Goal: Complete application form: Complete application form

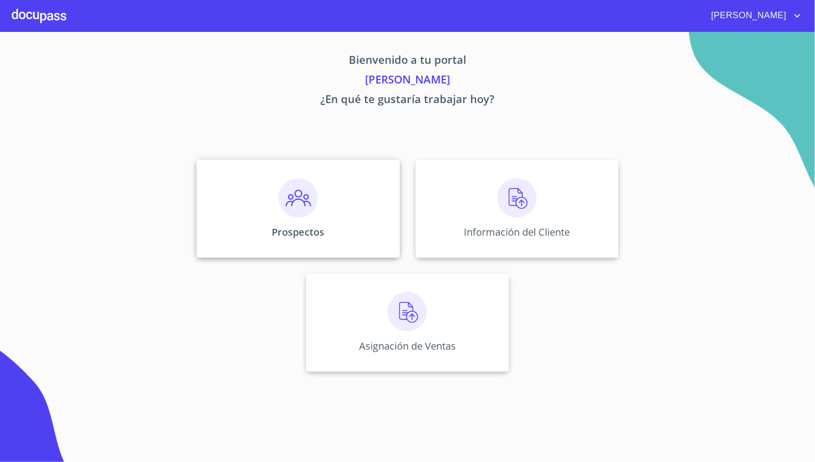
click at [329, 198] on div "Prospectos" at bounding box center [297, 209] width 203 height 98
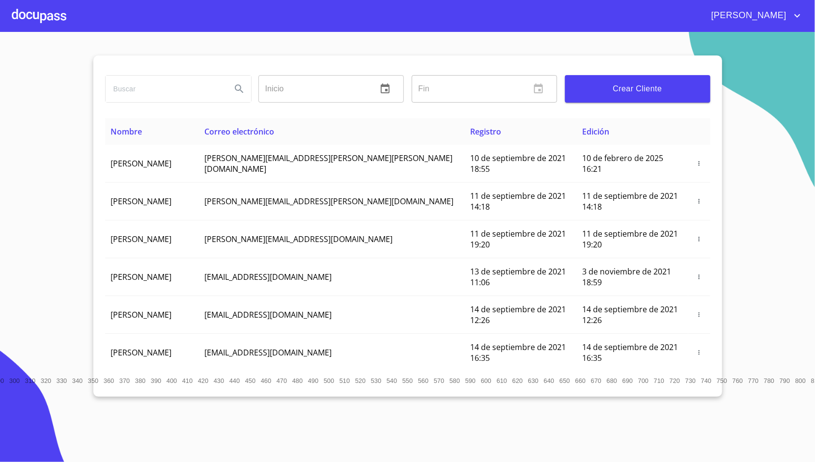
click at [164, 83] on input "search" at bounding box center [165, 89] width 118 height 27
type input "s"
click at [206, 95] on input "search" at bounding box center [165, 89] width 118 height 27
type input "[PERSON_NAME]"
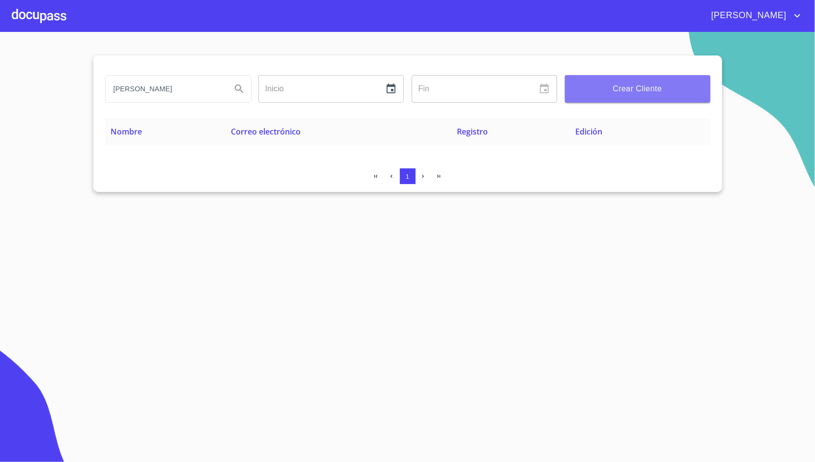
click at [609, 91] on span "Crear Cliente" at bounding box center [638, 89] width 130 height 14
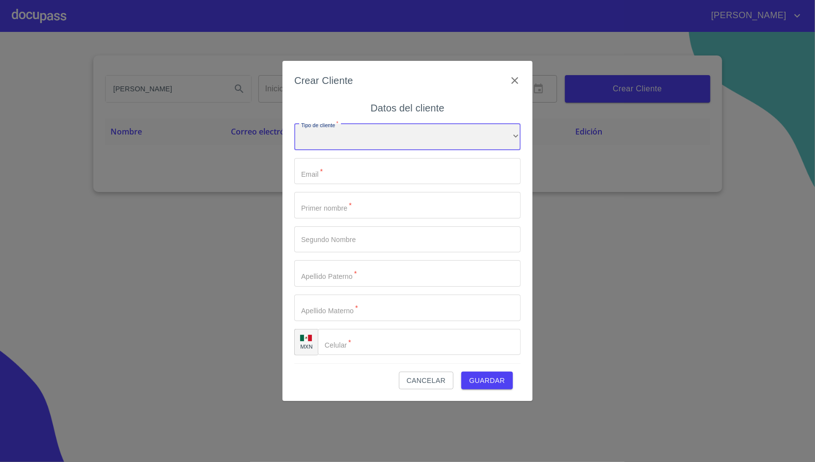
click at [447, 130] on div "​" at bounding box center [407, 137] width 226 height 27
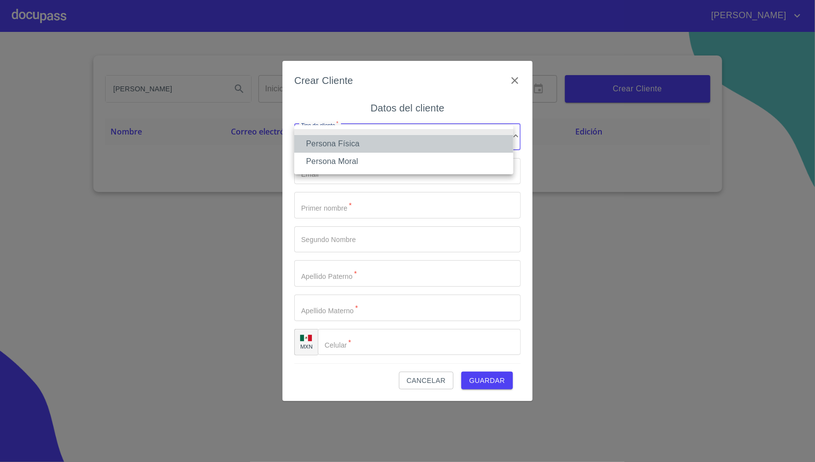
click at [377, 145] on li "Persona Física" at bounding box center [403, 144] width 219 height 18
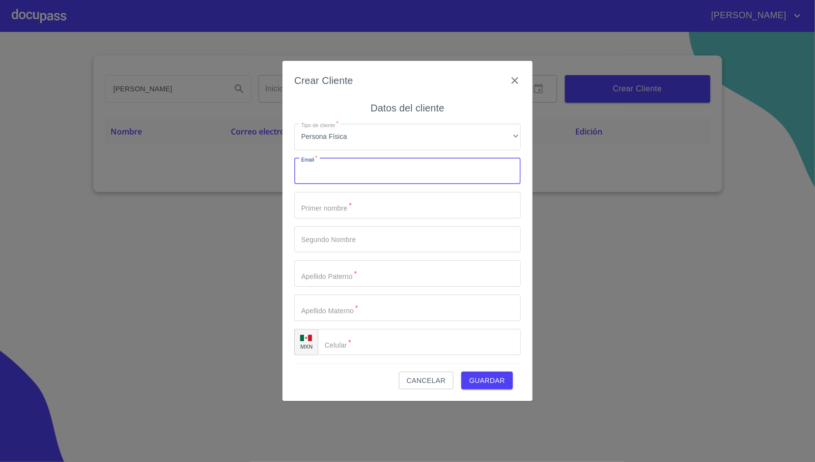
click at [338, 171] on input "Tipo de cliente   *" at bounding box center [407, 171] width 226 height 27
paste input "[EMAIL_ADDRESS][DOMAIN_NAME]"
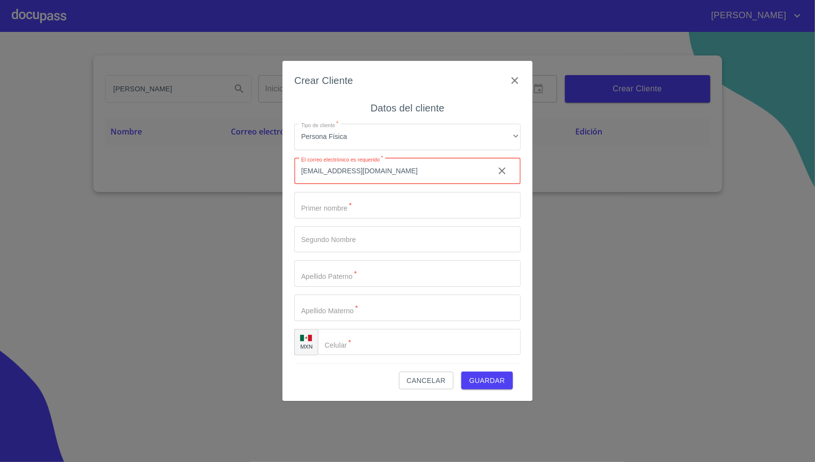
type input "[EMAIL_ADDRESS][DOMAIN_NAME]"
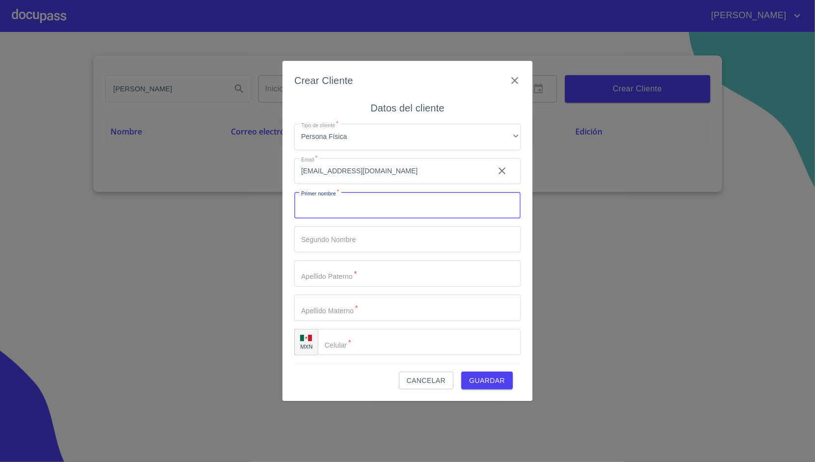
click at [359, 207] on input "Tipo de cliente   *" at bounding box center [407, 205] width 226 height 27
type input "[PERSON_NAME]"
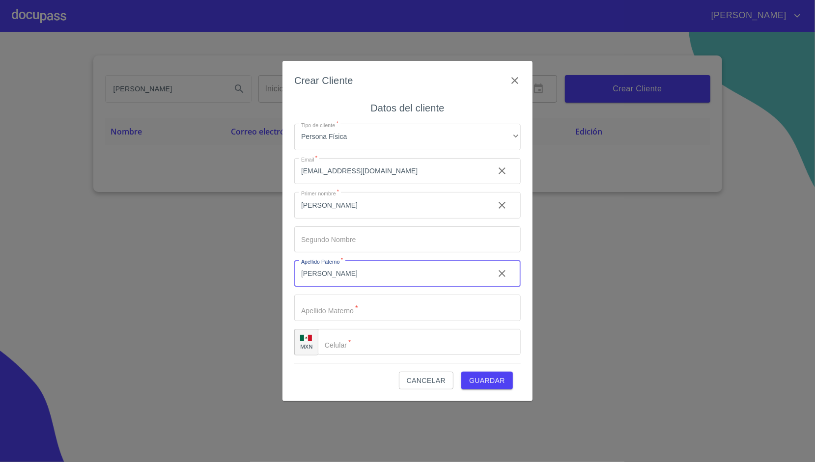
type input "[PERSON_NAME]"
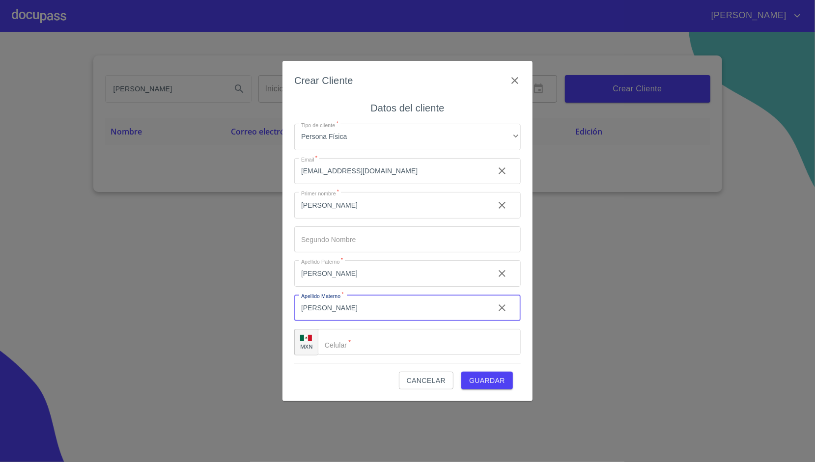
type input "[PERSON_NAME]"
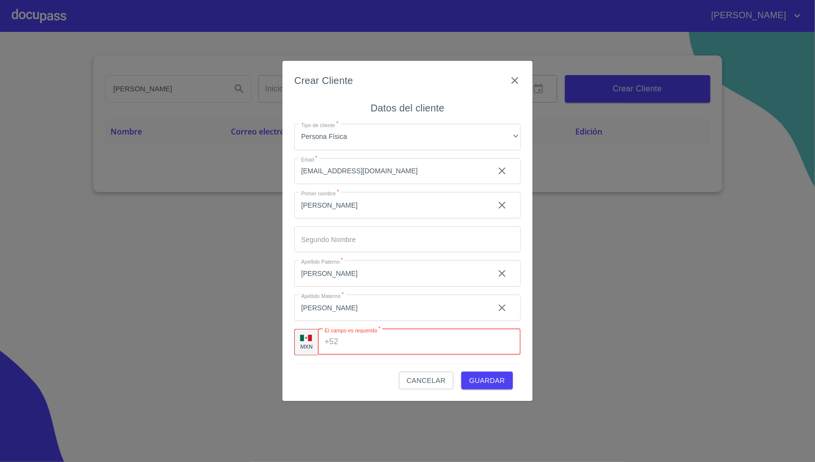
paste input "[PHONE_NUMBER]"
type input "[PHONE_NUMBER]"
click at [396, 373] on div "Cancelar Guardar" at bounding box center [407, 376] width 226 height 27
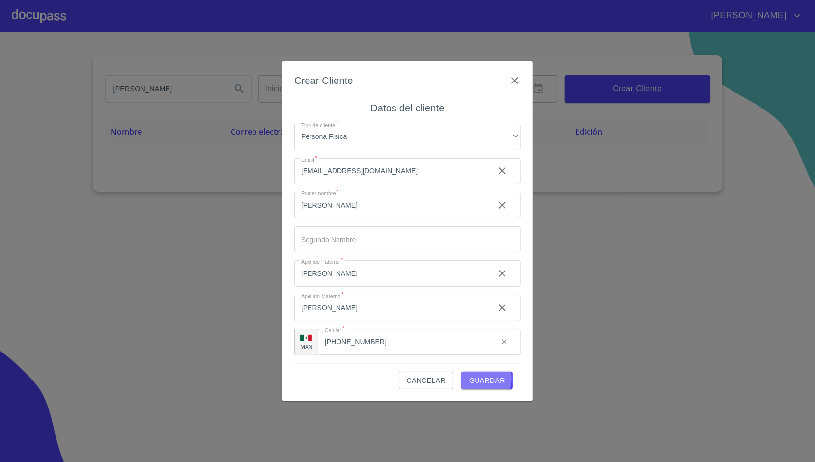
click at [475, 378] on span "Guardar" at bounding box center [487, 381] width 36 height 12
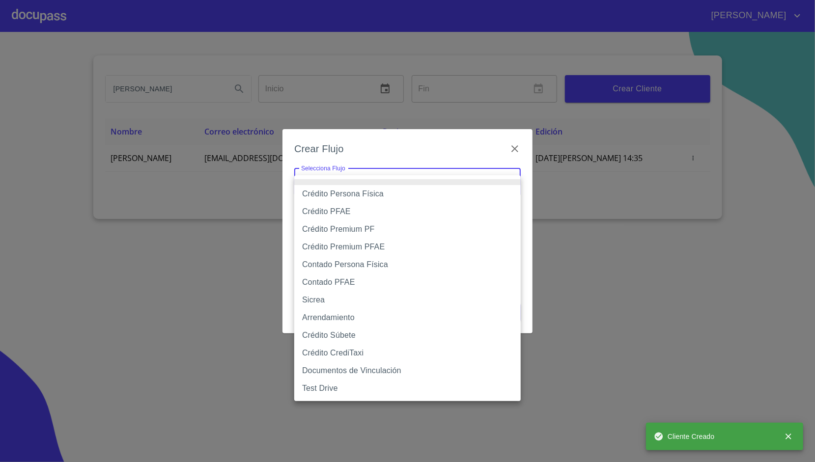
click at [385, 189] on body "[PERSON_NAME] Inicio ​ Fin ​ Crear Cliente Nombre Correo electrónico Registro E…" at bounding box center [407, 231] width 815 height 462
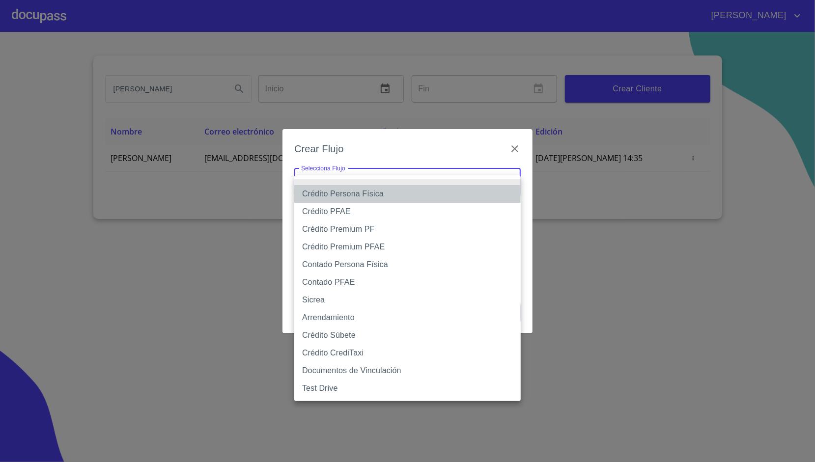
click at [363, 194] on li "Crédito Persona Física" at bounding box center [407, 194] width 226 height 18
type input "6009fb3c7d1714eb8809aa97"
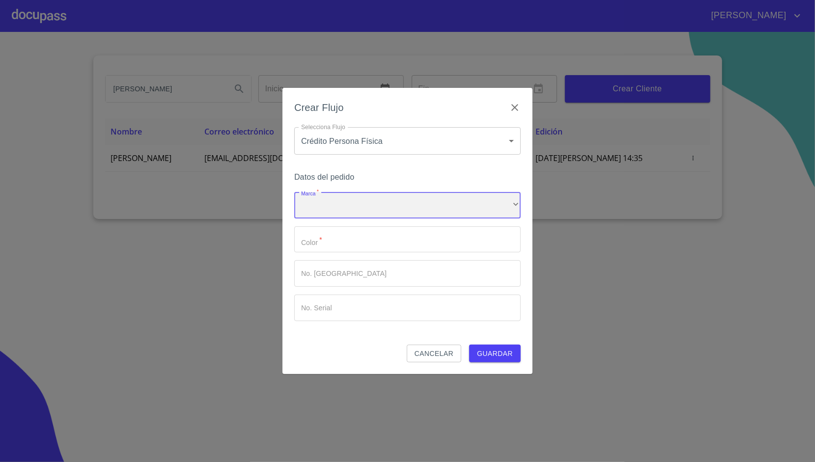
click at [348, 202] on div "​" at bounding box center [407, 205] width 226 height 27
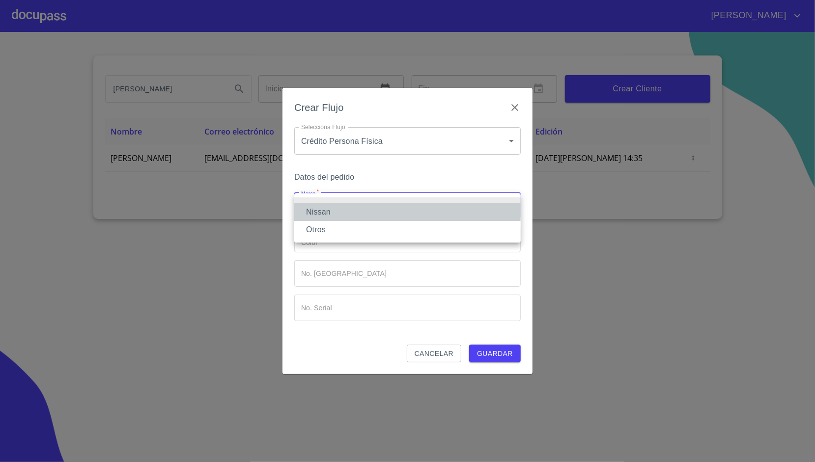
click at [336, 213] on li "Nissan" at bounding box center [407, 212] width 226 height 18
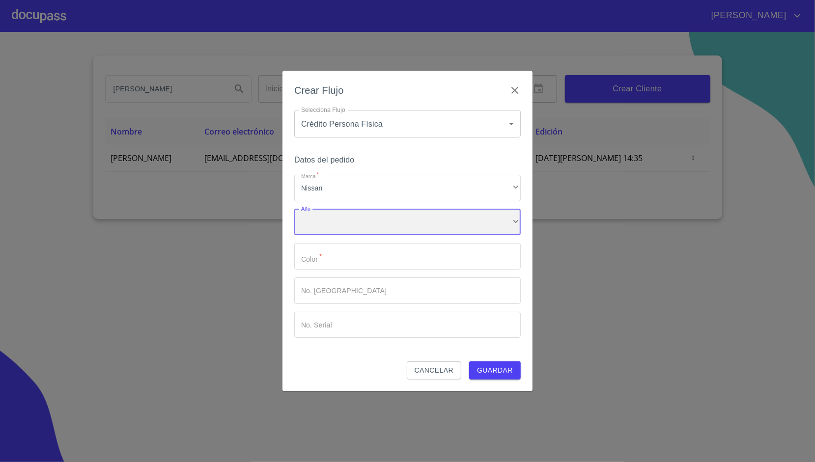
click at [336, 228] on div "​" at bounding box center [407, 222] width 226 height 27
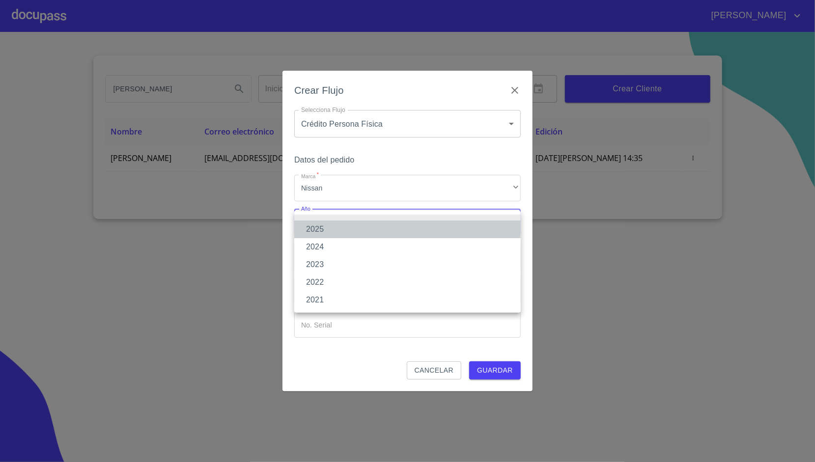
click at [327, 224] on li "2025" at bounding box center [407, 230] width 226 height 18
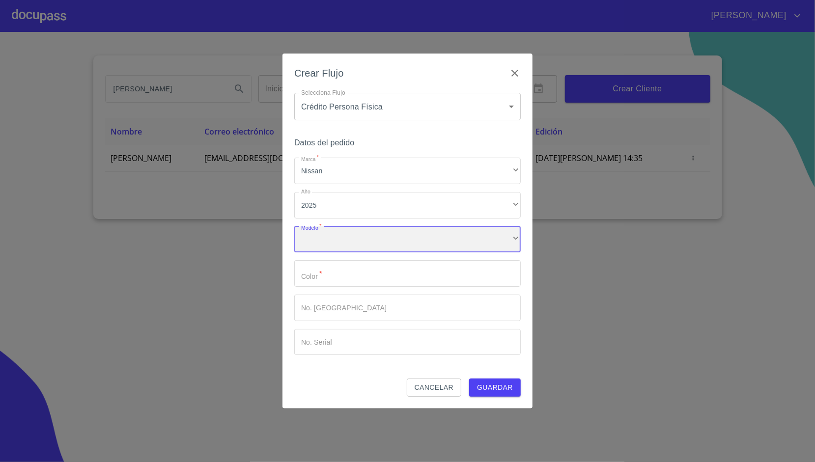
click at [327, 231] on div "​" at bounding box center [407, 239] width 226 height 27
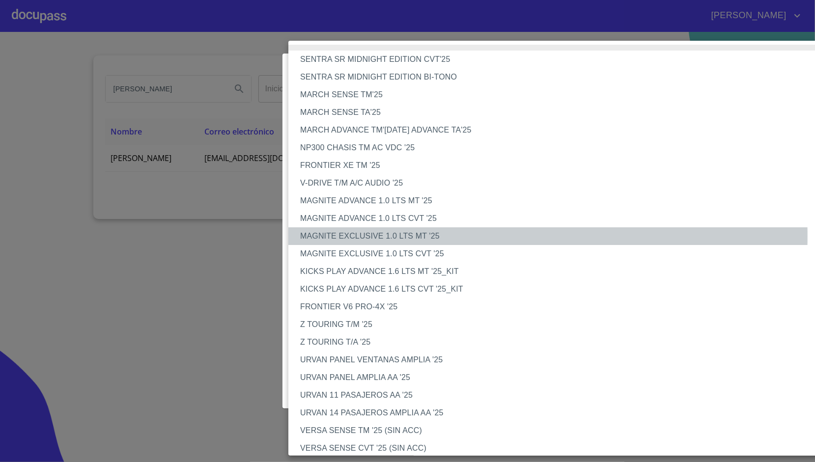
click at [357, 236] on li "MAGNITE EXCLUSIVE 1.0 LTS MT '25" at bounding box center [562, 236] width 549 height 18
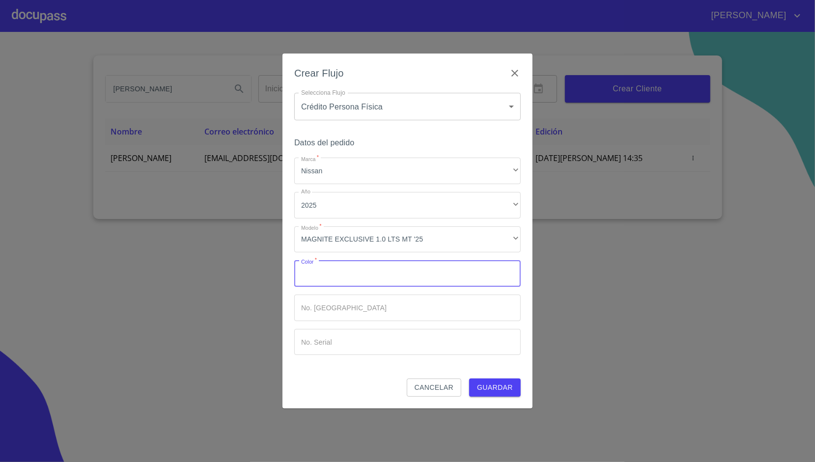
click at [342, 262] on input "Marca   *" at bounding box center [407, 273] width 226 height 27
type input "BLANCO"
click at [337, 376] on div "Datos del pedido Marca   * Nissan ​ Año 2025 ​ Modelo   * MAGNITE EXCLUSIVE 1.0…" at bounding box center [407, 257] width 226 height 243
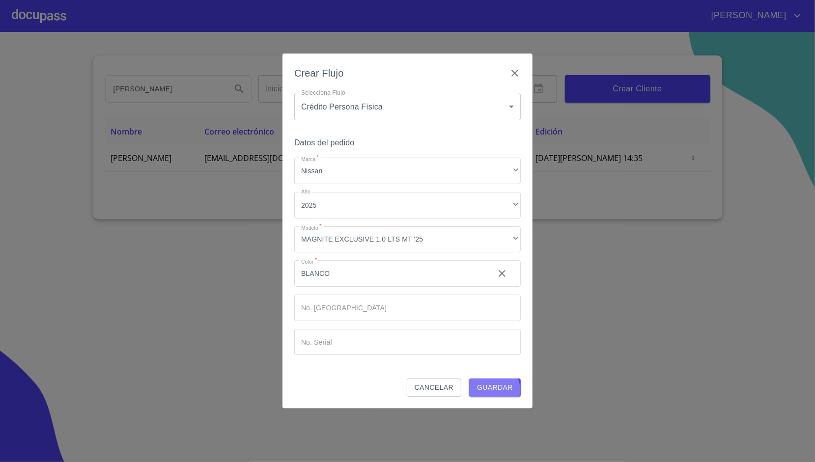
click at [494, 390] on span "Guardar" at bounding box center [495, 388] width 36 height 12
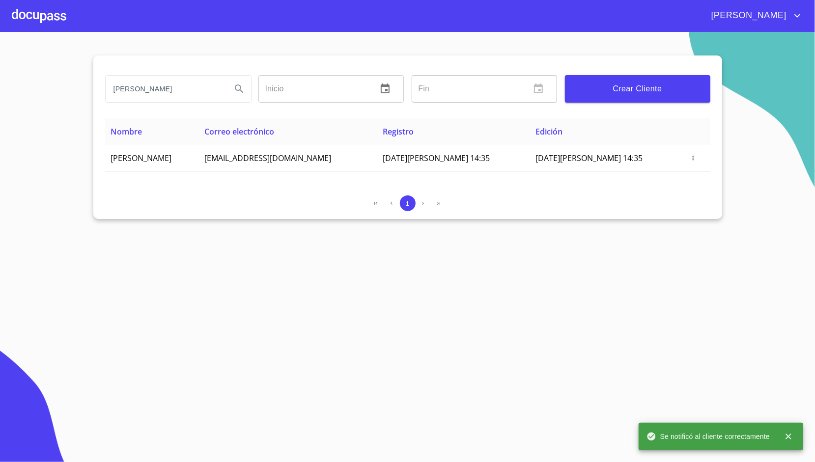
click at [49, 15] on div at bounding box center [39, 15] width 55 height 31
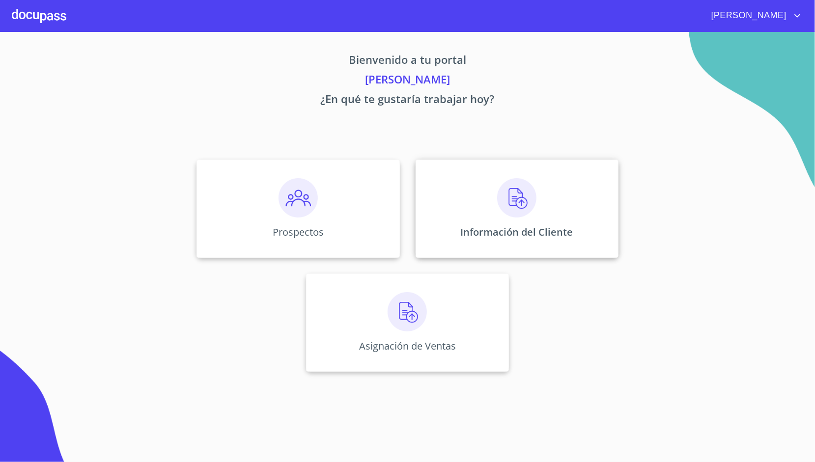
click at [464, 240] on div "Información del Cliente" at bounding box center [517, 209] width 203 height 98
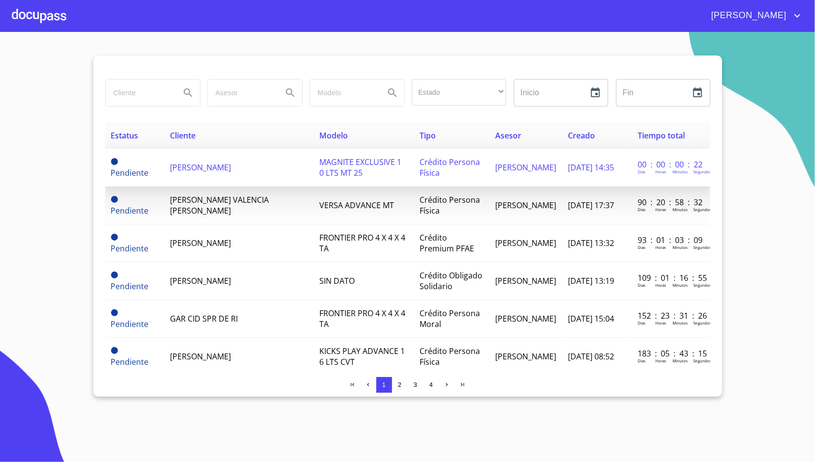
click at [231, 167] on span "[PERSON_NAME]" at bounding box center [200, 167] width 61 height 11
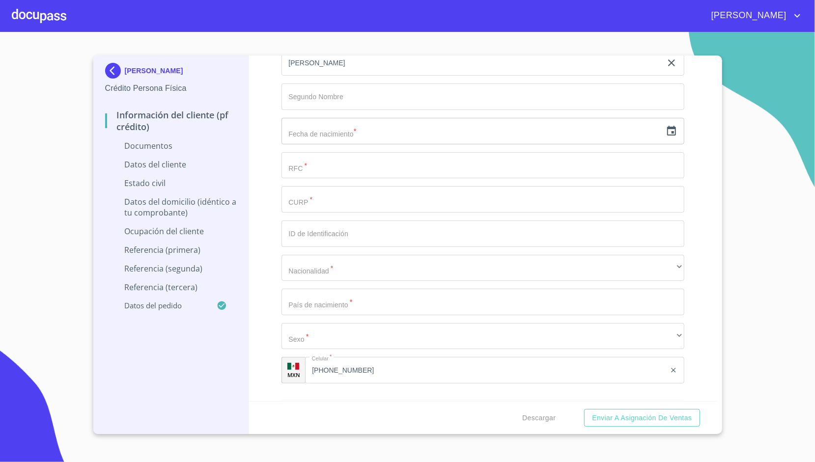
scroll to position [1306, 0]
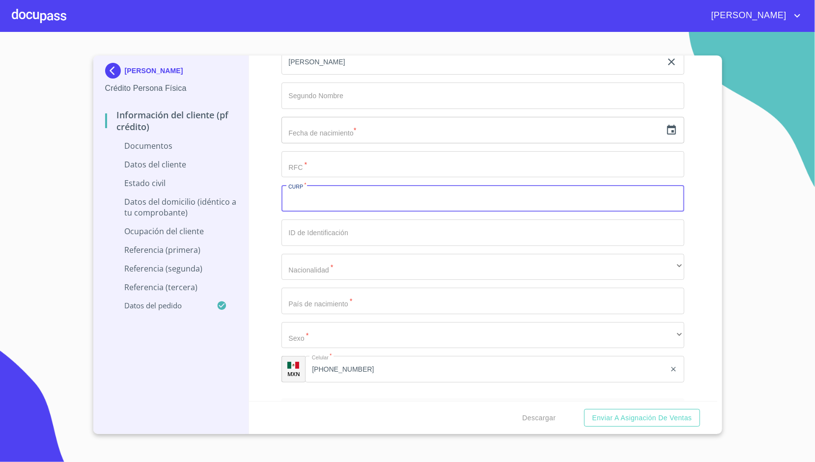
click at [301, 199] on input "Documento de identificación.   *" at bounding box center [482, 198] width 403 height 27
paste input "SEEL850609MMNPST03"
type input "SEEL850609MMNPST03"
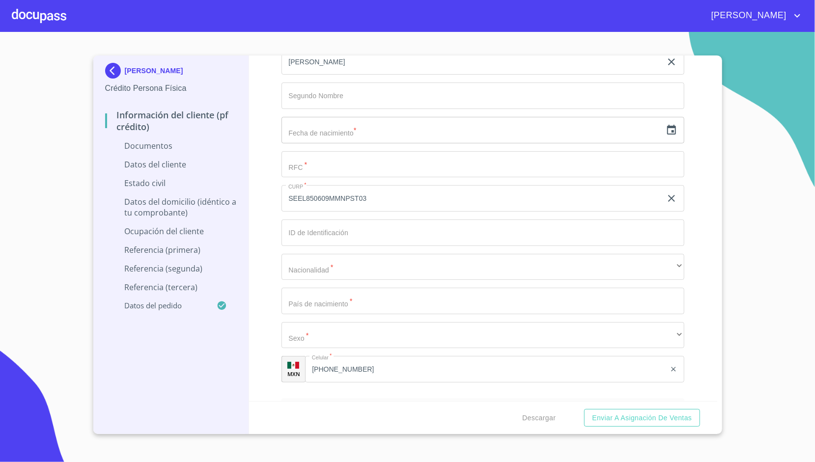
click at [269, 196] on div "Información del cliente (PF crédito) Documentos Documento de identificación.   …" at bounding box center [483, 229] width 468 height 346
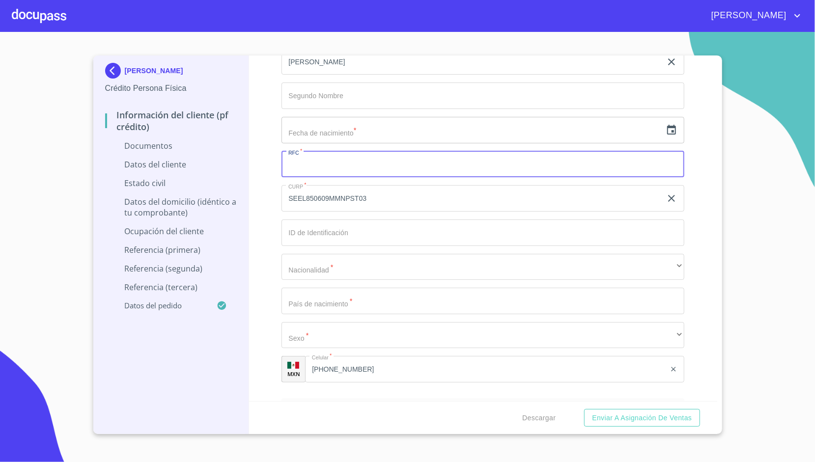
click at [316, 151] on input "Documento de identificación.   *" at bounding box center [482, 164] width 403 height 27
paste input "SEEL850609"
type input "SEEL850609J48"
click at [281, 176] on div "Información del cliente (PF crédito) Documentos Documento de identificación.   …" at bounding box center [483, 229] width 468 height 346
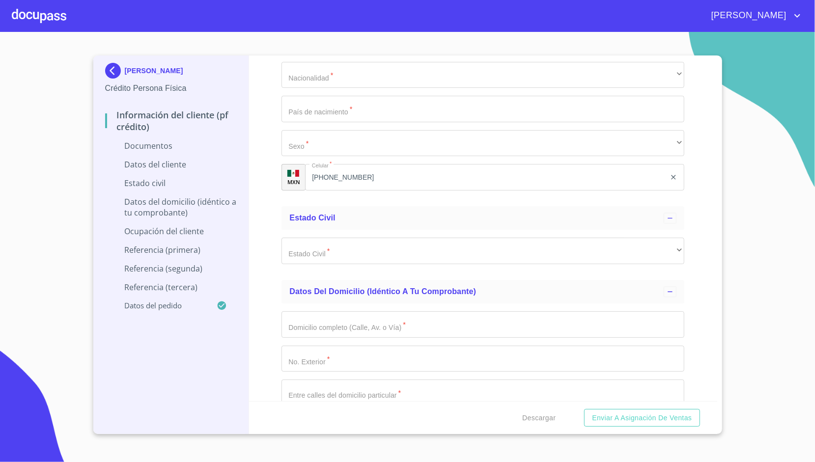
scroll to position [1498, 0]
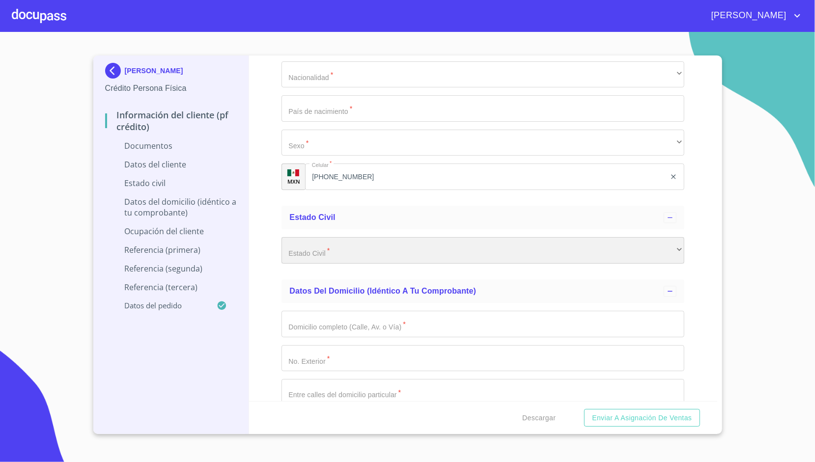
click at [304, 247] on div "​" at bounding box center [482, 250] width 403 height 27
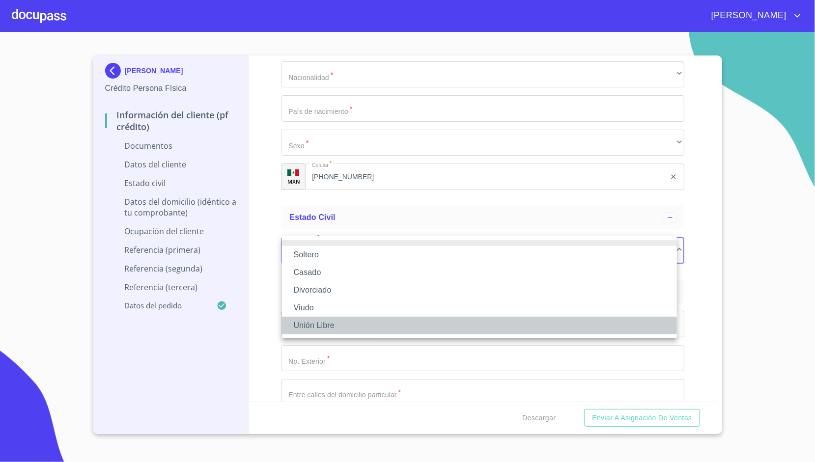
click at [320, 326] on li "Unión Libre" at bounding box center [479, 326] width 395 height 18
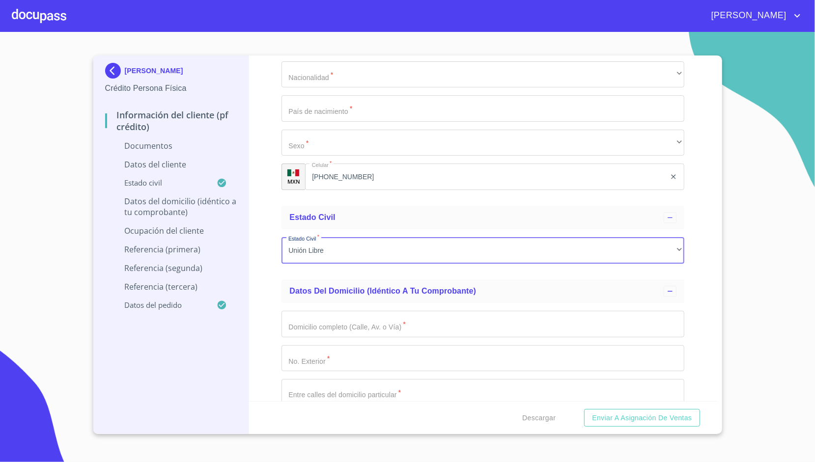
click at [257, 265] on div "Información del cliente (PF crédito) Documentos Documento de identificación.   …" at bounding box center [483, 229] width 468 height 346
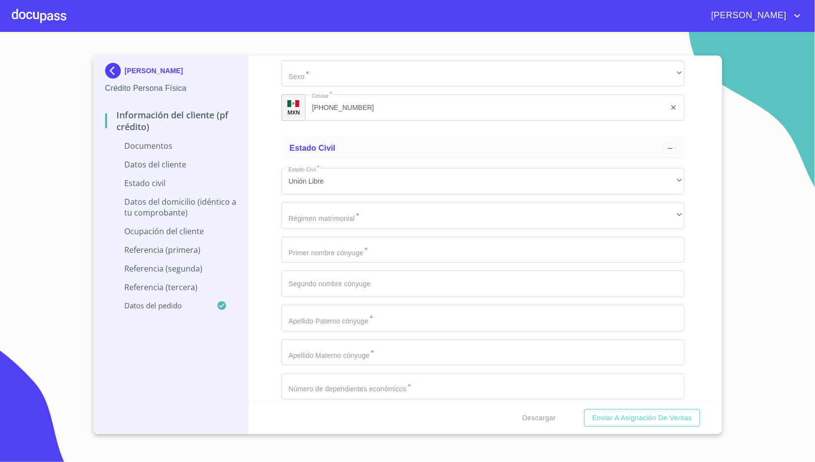
scroll to position [1568, 0]
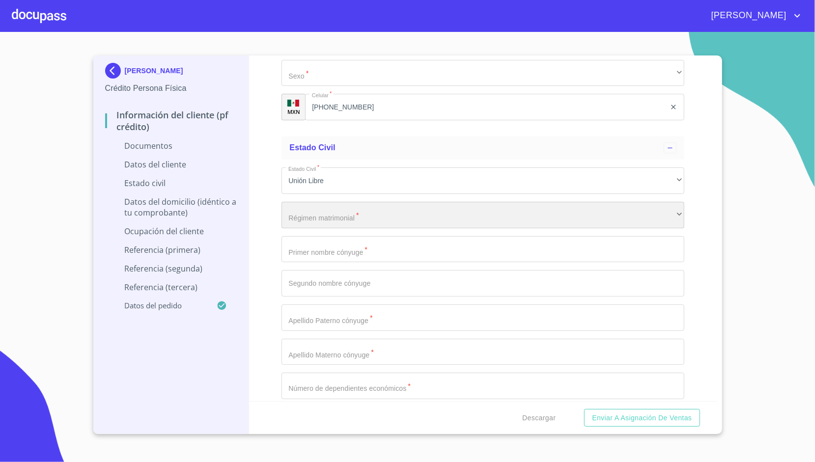
click at [292, 212] on div "​" at bounding box center [482, 215] width 403 height 27
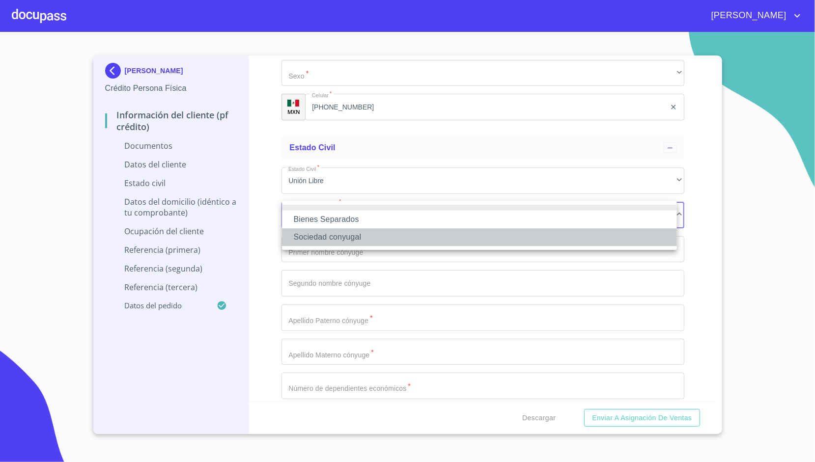
click at [354, 229] on li "Sociedad conyugal" at bounding box center [479, 237] width 395 height 18
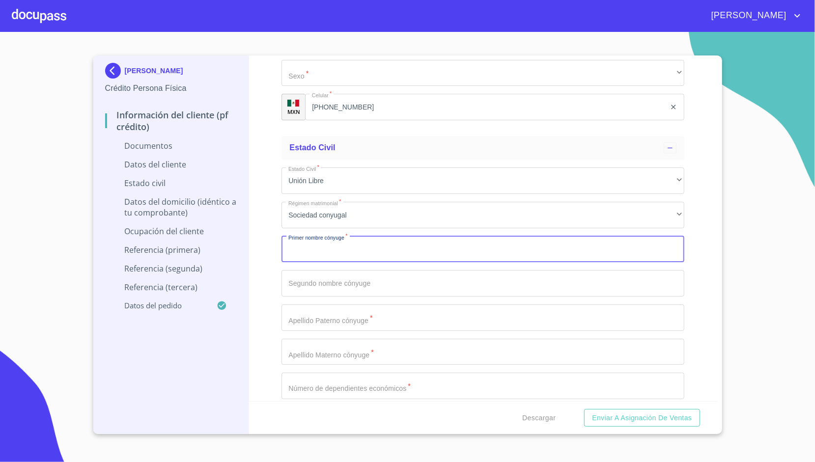
click at [319, 254] on input "Documento de identificación.   *" at bounding box center [482, 249] width 403 height 27
type input "[PERSON_NAME]"
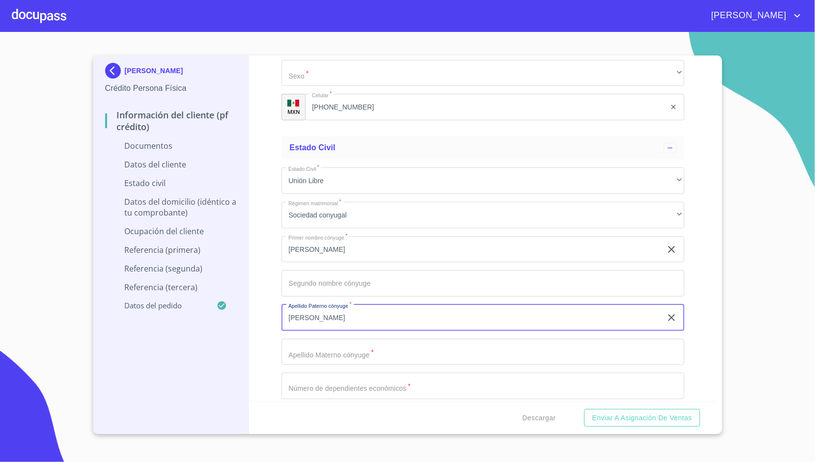
type input "[PERSON_NAME]"
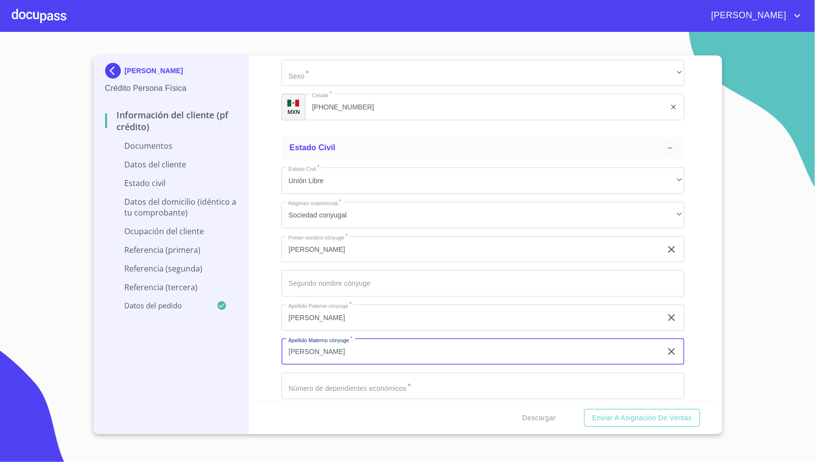
type input "[PERSON_NAME]"
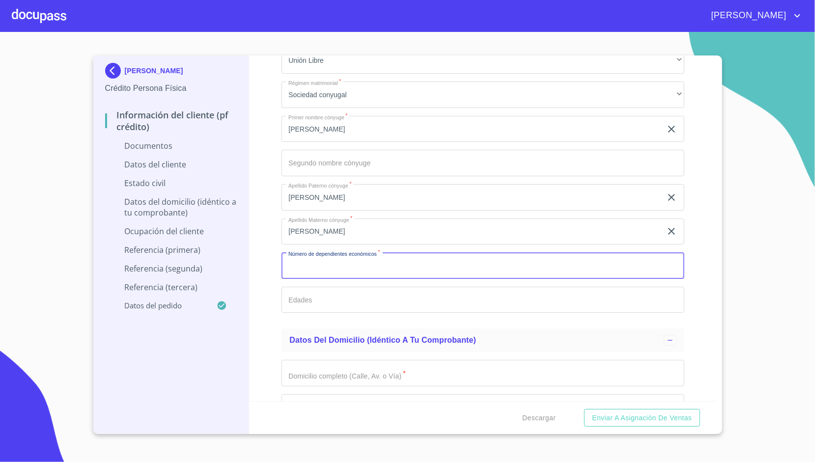
scroll to position [1689, 0]
type input "4"
click at [311, 265] on input "4" at bounding box center [471, 265] width 380 height 27
type input "3"
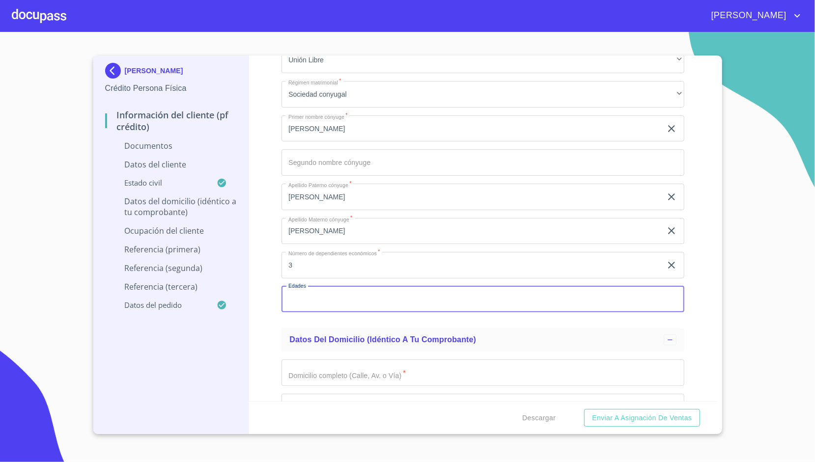
click at [299, 304] on input "Documento de identificación.   *" at bounding box center [482, 299] width 403 height 27
type input "19, 16 y 1"
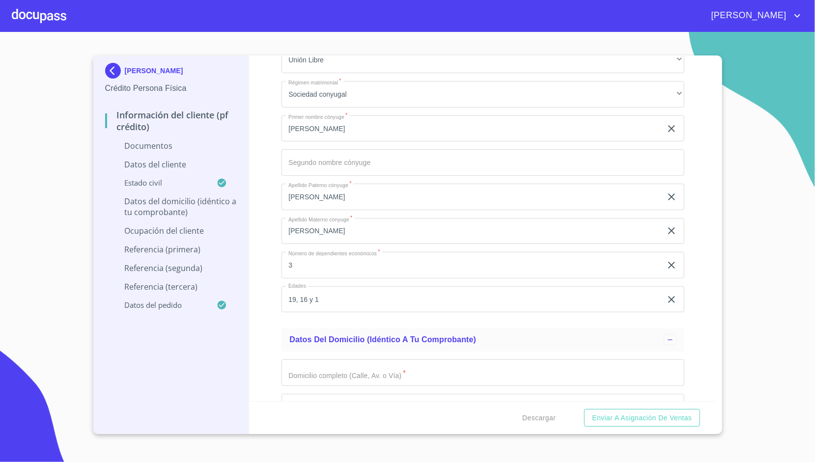
click at [273, 287] on div "Información del cliente (PF crédito) Documentos Documento de identificación.   …" at bounding box center [483, 229] width 468 height 346
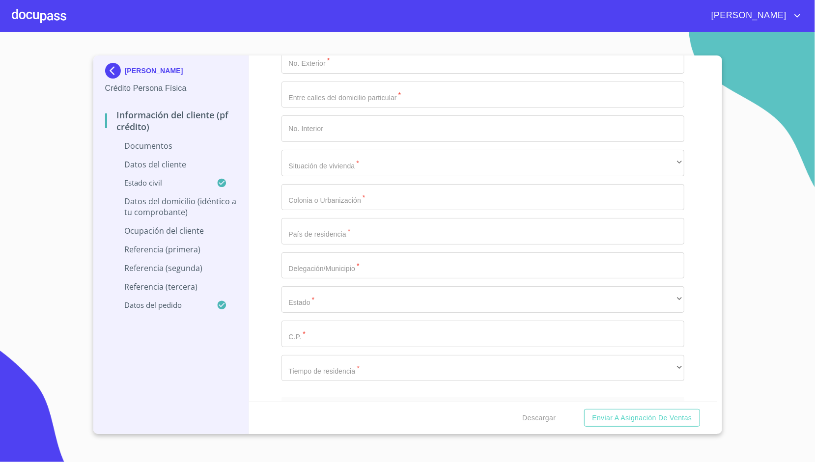
scroll to position [2037, 0]
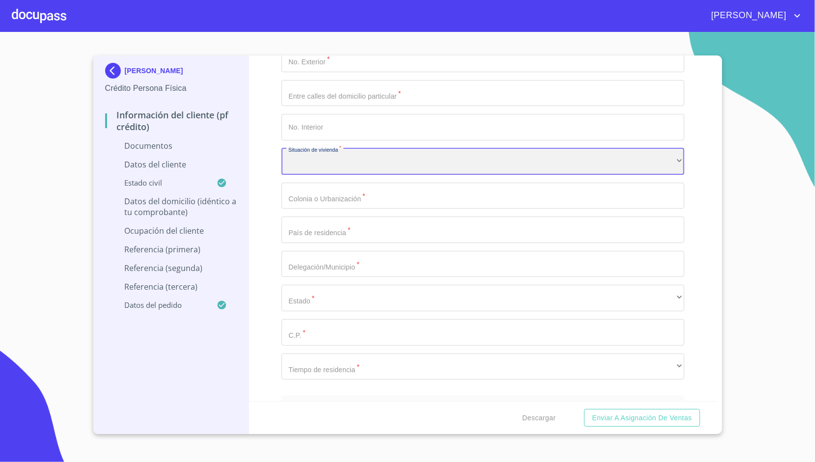
click at [337, 167] on div "​" at bounding box center [482, 161] width 403 height 27
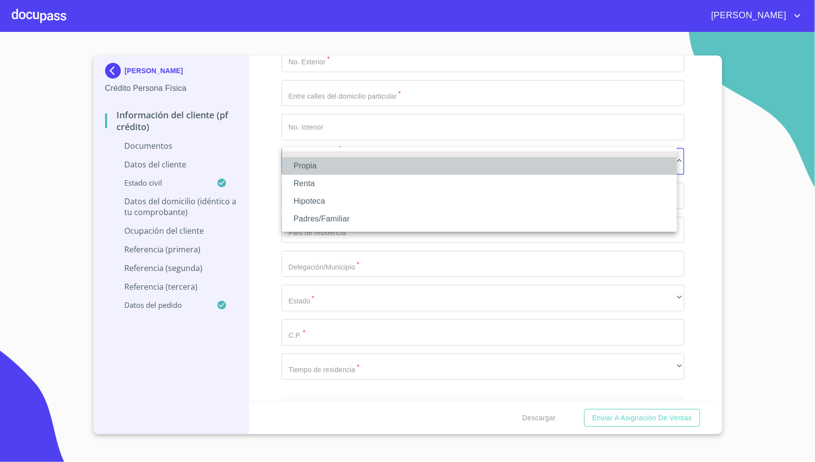
click at [320, 164] on li "Propia" at bounding box center [479, 166] width 395 height 18
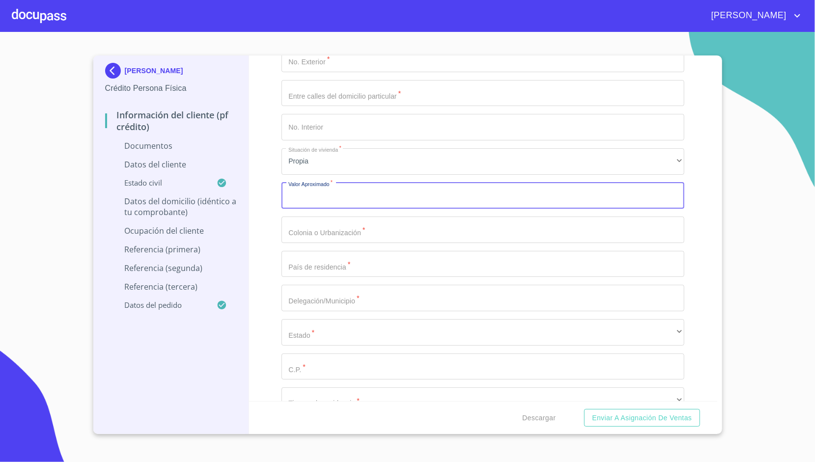
click at [284, 188] on input "Documento de identificación.   *" at bounding box center [482, 196] width 403 height 27
type input "$2,300,000"
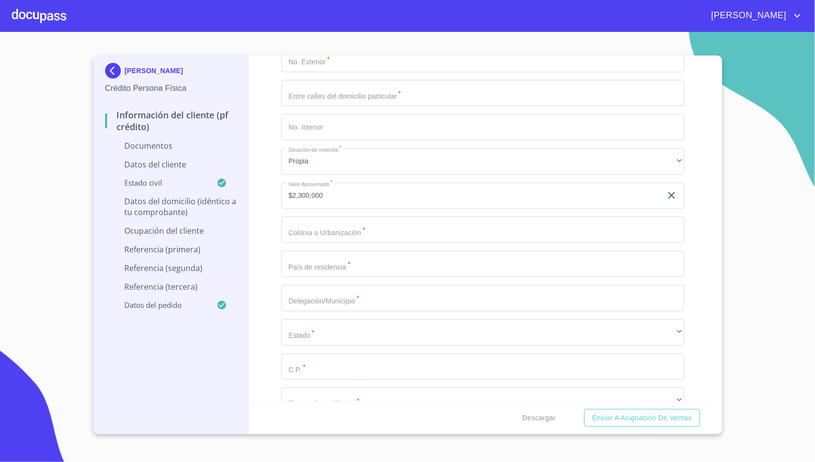
click at [276, 191] on div "Información del cliente (PF crédito) Documentos Documento de identificación.   …" at bounding box center [483, 229] width 468 height 346
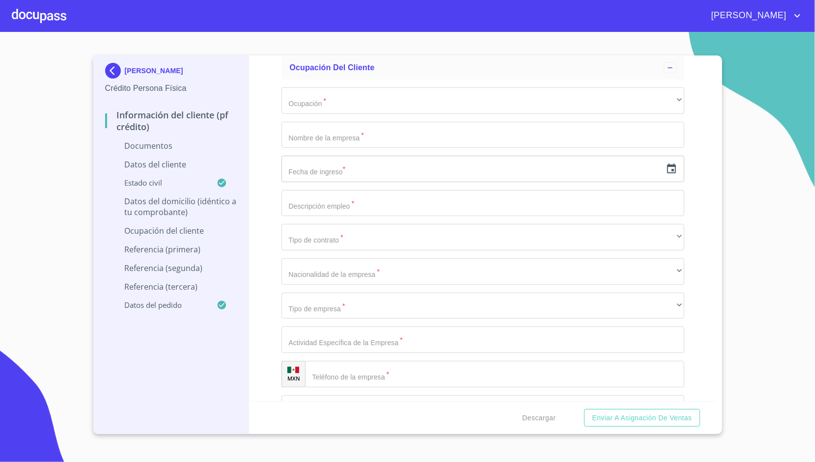
scroll to position [2405, 0]
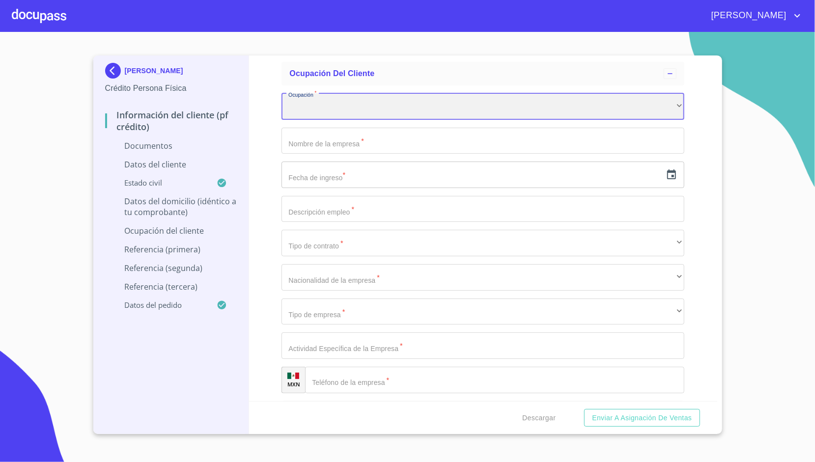
click at [346, 114] on div "​" at bounding box center [482, 106] width 403 height 27
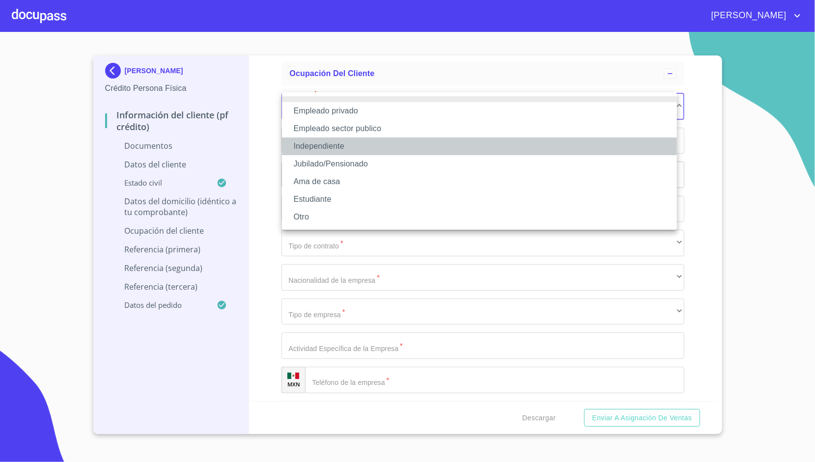
click at [325, 146] on li "Independiente" at bounding box center [479, 147] width 395 height 18
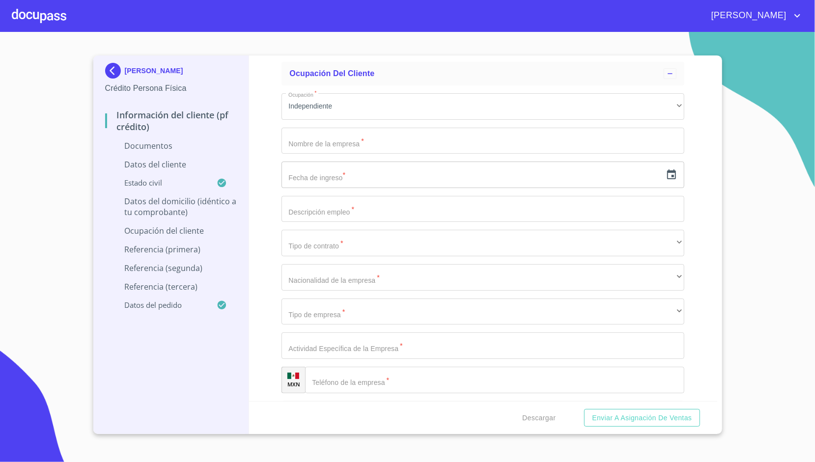
click at [264, 131] on div "Información del cliente (PF crédito) Documentos Documento de identificación.   …" at bounding box center [483, 229] width 468 height 346
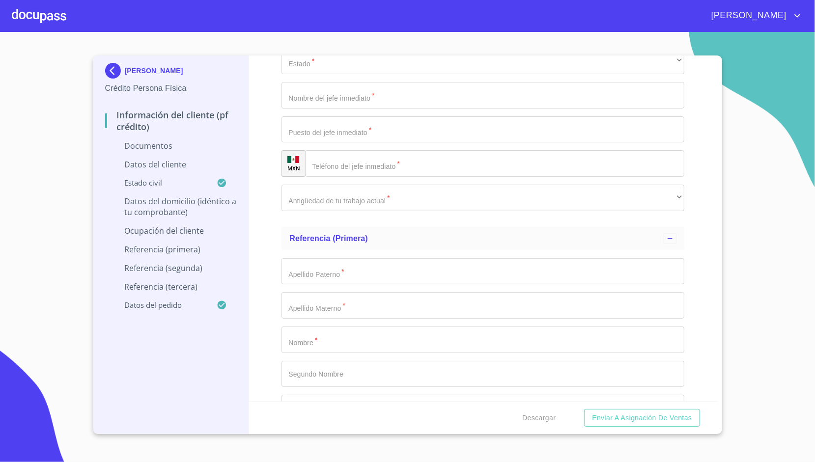
scroll to position [3007, 0]
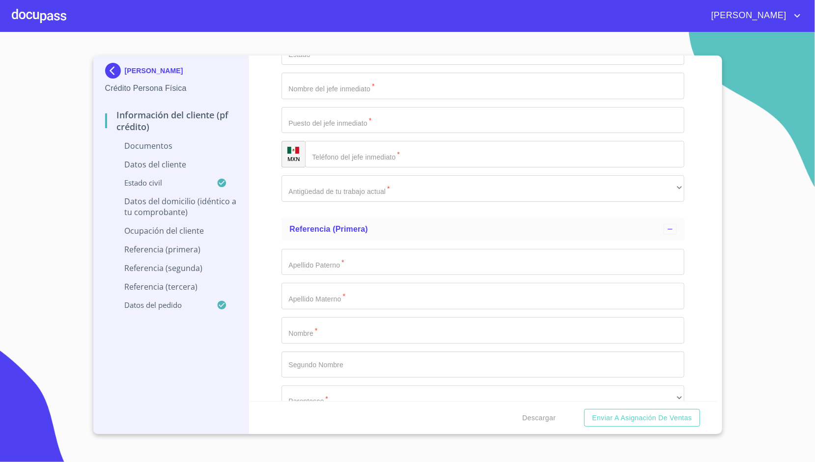
click at [299, 246] on div "Apellido Paterno   * ​ Apellido Materno   * ​ Nombre   * ​ Segundo Nombre ​ Par…" at bounding box center [482, 365] width 403 height 248
click at [305, 268] on input "Documento de identificación.   *" at bounding box center [482, 262] width 403 height 27
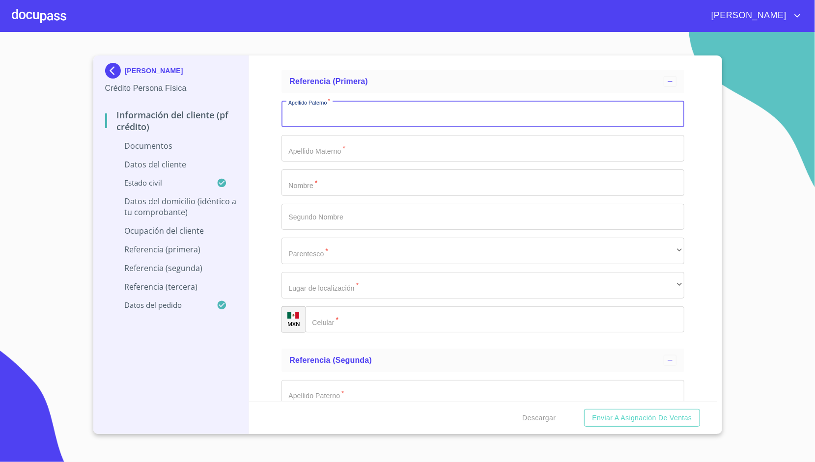
scroll to position [3157, 0]
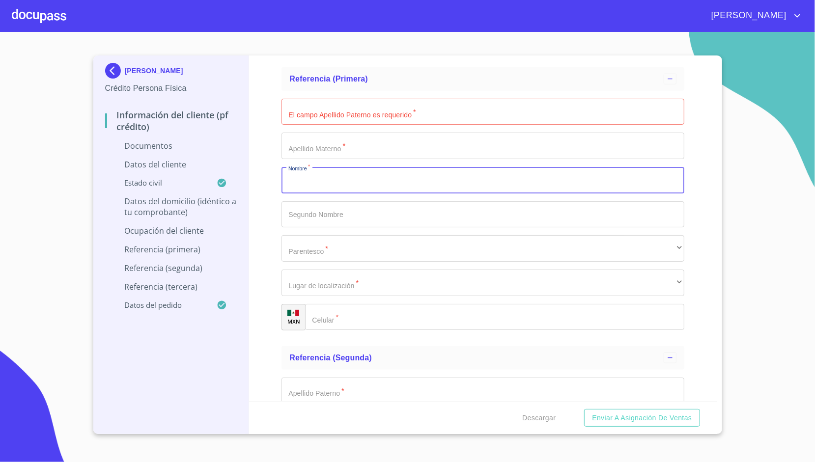
click at [310, 177] on input "Documento de identificación.   *" at bounding box center [482, 180] width 403 height 27
type input "[PERSON_NAME] DE E¿[PERSON_NAME]"
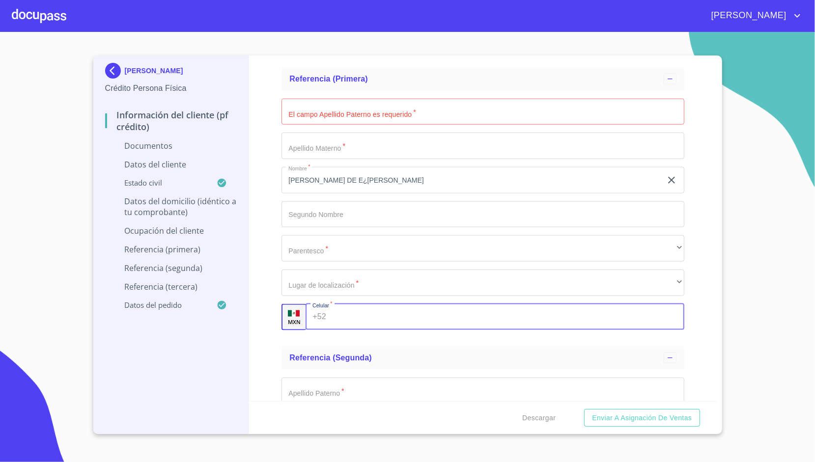
click at [331, 310] on input "Documento de identificación.   *" at bounding box center [507, 317] width 354 height 27
type input "[PHONE_NUMBER]"
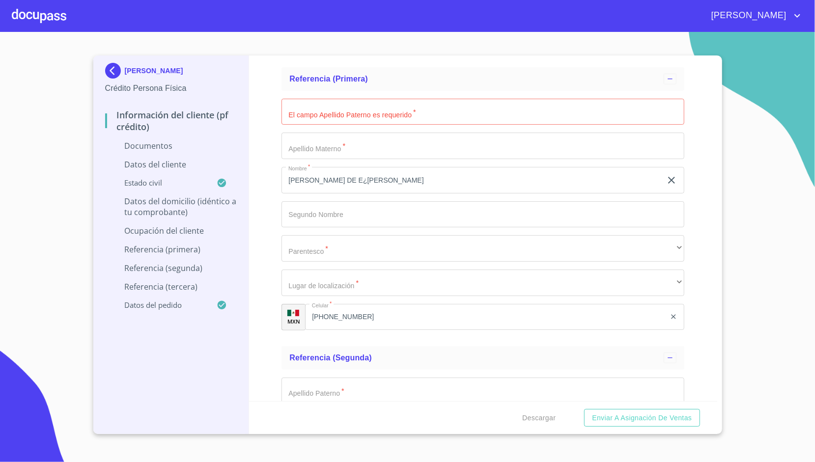
click at [276, 262] on div "Información del cliente (PF crédito) Documentos Documento de identificación.   …" at bounding box center [483, 229] width 468 height 346
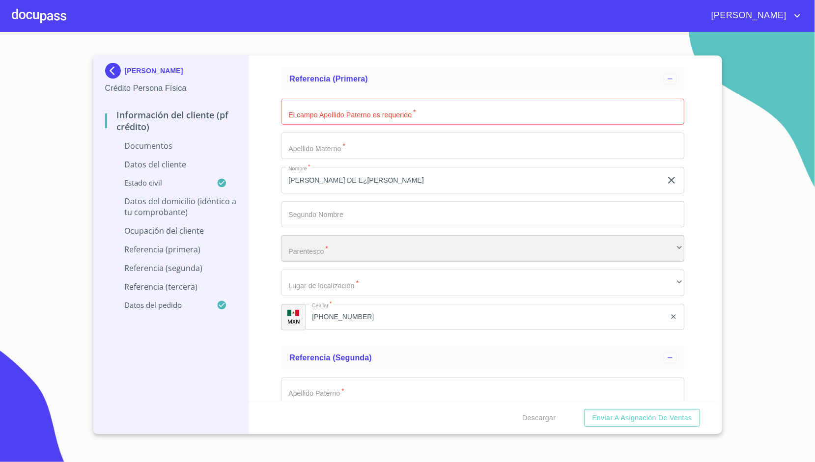
click at [320, 253] on div "​" at bounding box center [482, 248] width 403 height 27
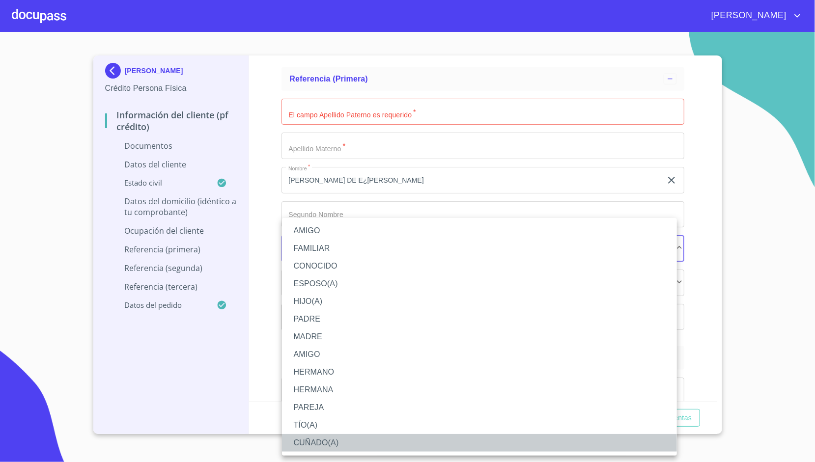
click at [315, 446] on li "CUÑADO(A)" at bounding box center [479, 443] width 395 height 18
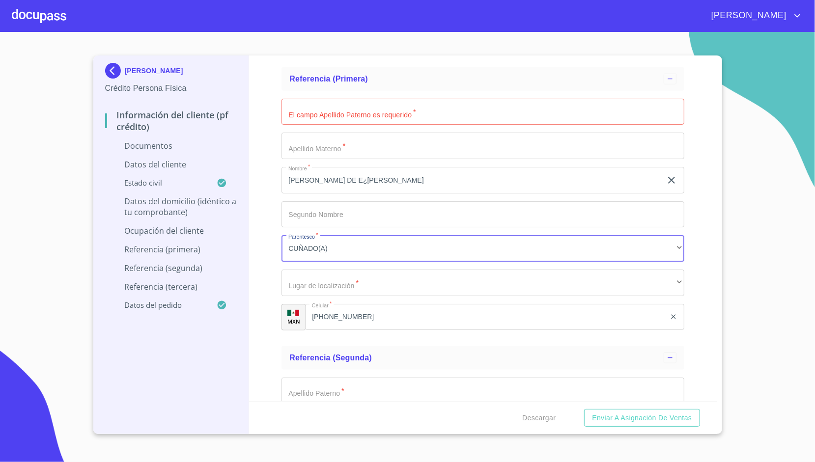
click at [267, 195] on div "Información del cliente (PF crédito) Documentos Documento de identificación.   …" at bounding box center [483, 229] width 468 height 346
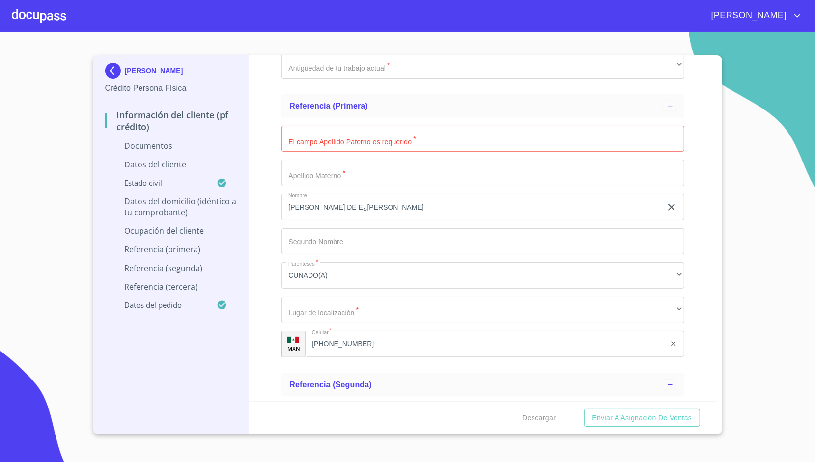
scroll to position [3129, 0]
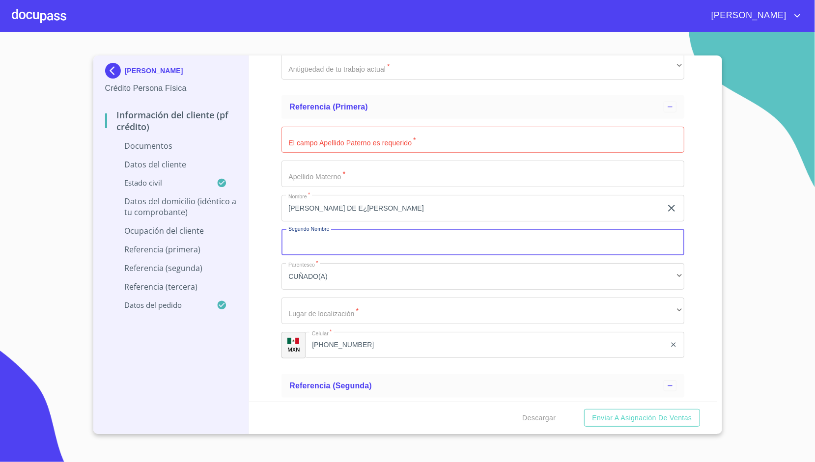
click at [314, 244] on input "Documento de identificación.   *" at bounding box center [482, 242] width 403 height 27
type input "DE [DEMOGRAPHIC_DATA]"
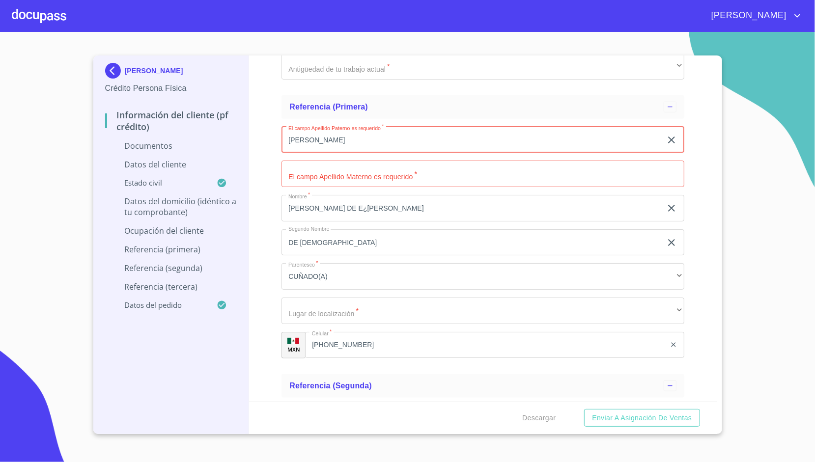
type input "[PERSON_NAME]"
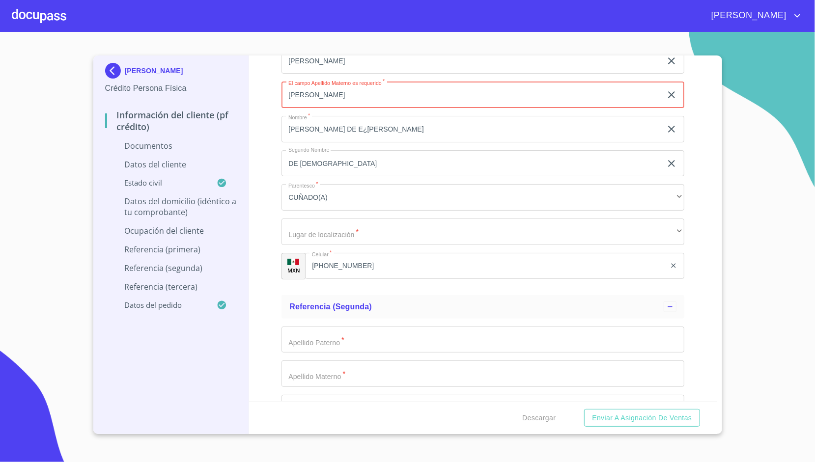
scroll to position [3209, 0]
type input "[PERSON_NAME]"
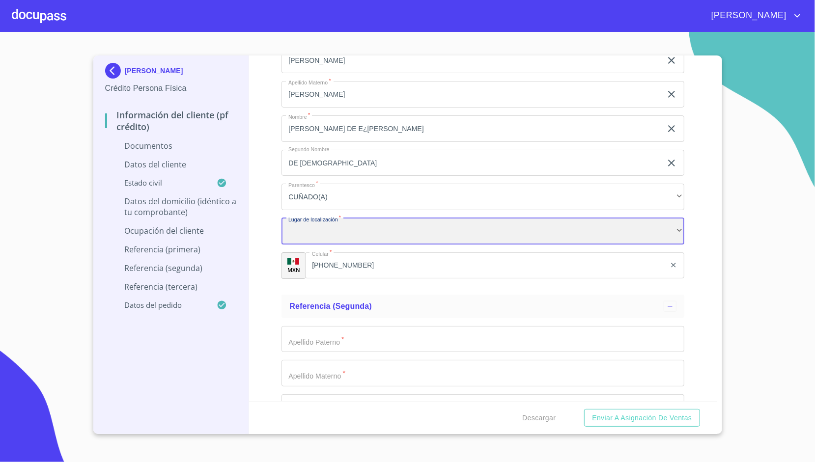
click at [311, 235] on div "​" at bounding box center [482, 231] width 403 height 27
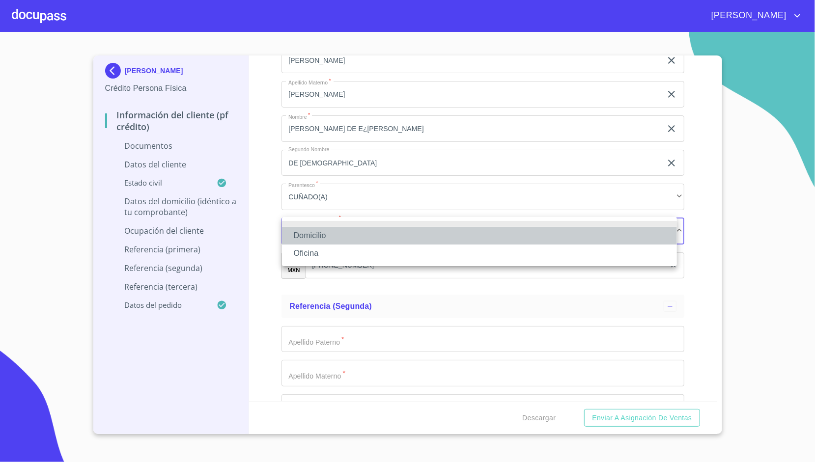
click at [312, 236] on li "Domicilio" at bounding box center [479, 236] width 395 height 18
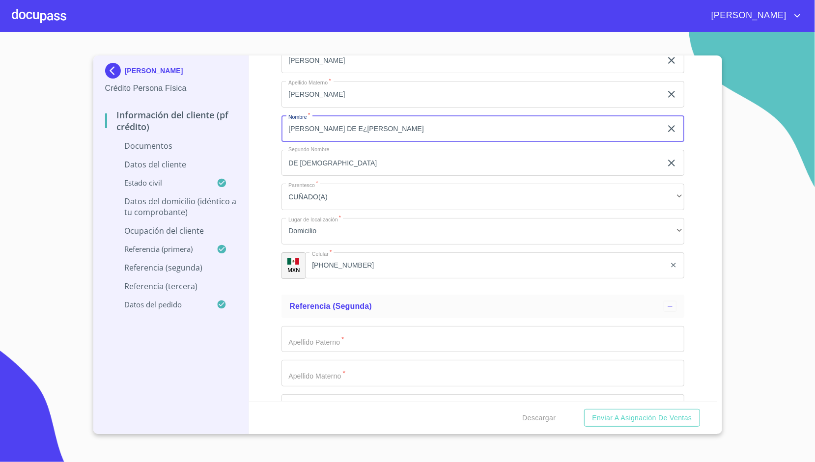
click at [406, 122] on input "[PERSON_NAME] DE E¿[PERSON_NAME]" at bounding box center [471, 128] width 380 height 27
type input "[PERSON_NAME]"
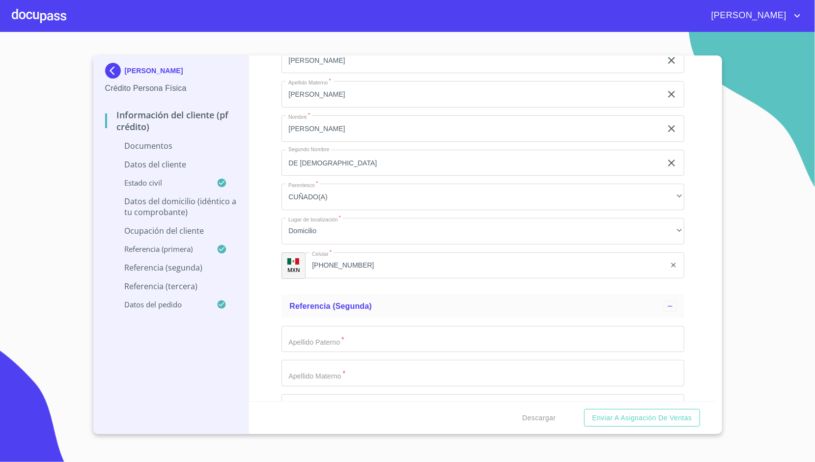
click at [263, 140] on div "Información del cliente (PF crédito) Documentos Documento de identificación.   …" at bounding box center [483, 229] width 468 height 346
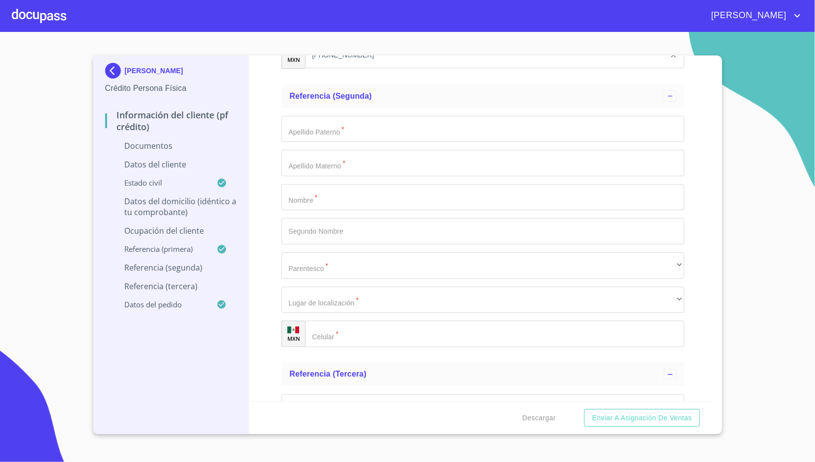
scroll to position [3421, 0]
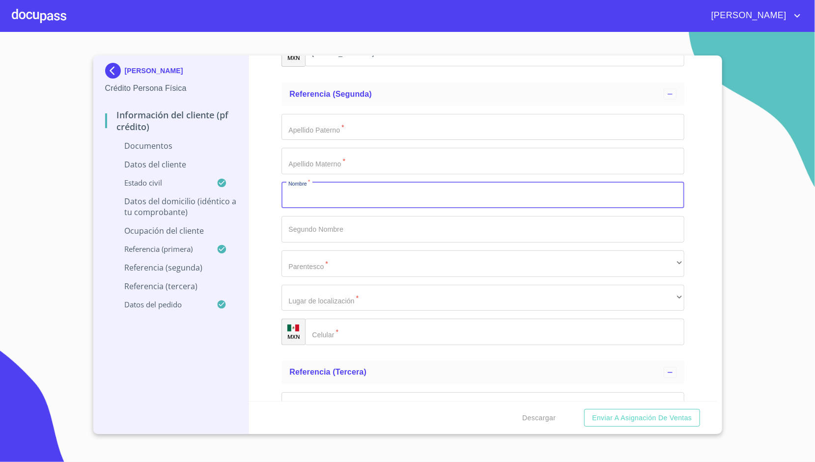
click at [340, 195] on input "Documento de identificación.   *" at bounding box center [482, 195] width 403 height 27
type input "[PERSON_NAME]"
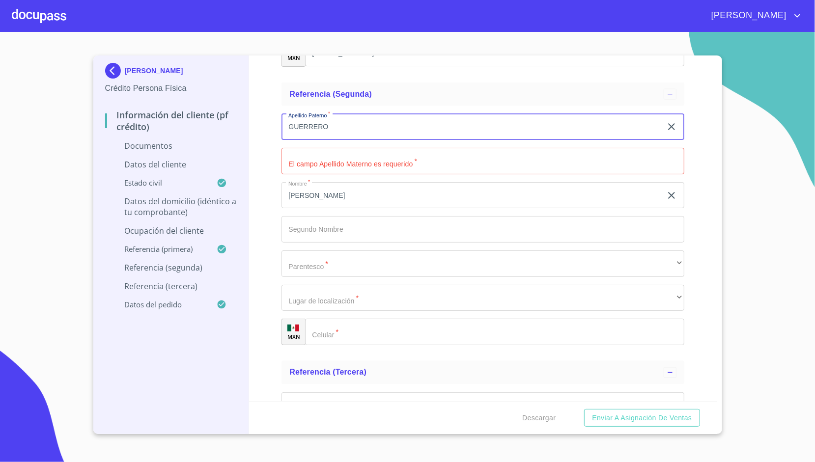
type input "GUERRERO"
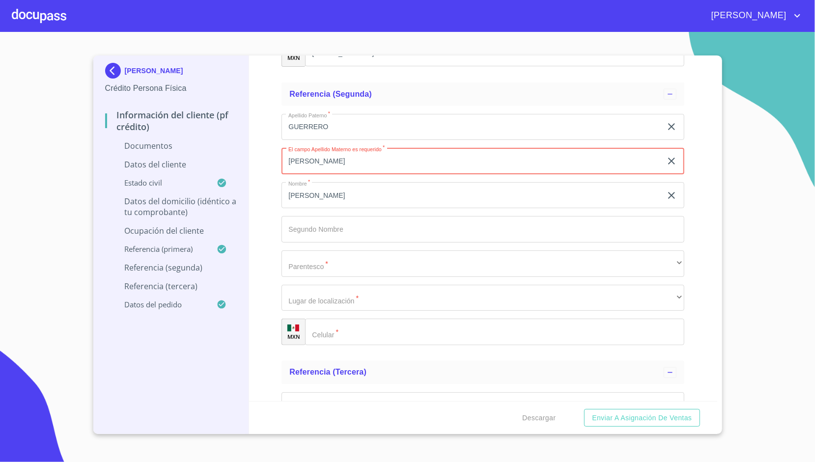
type input "[PERSON_NAME]"
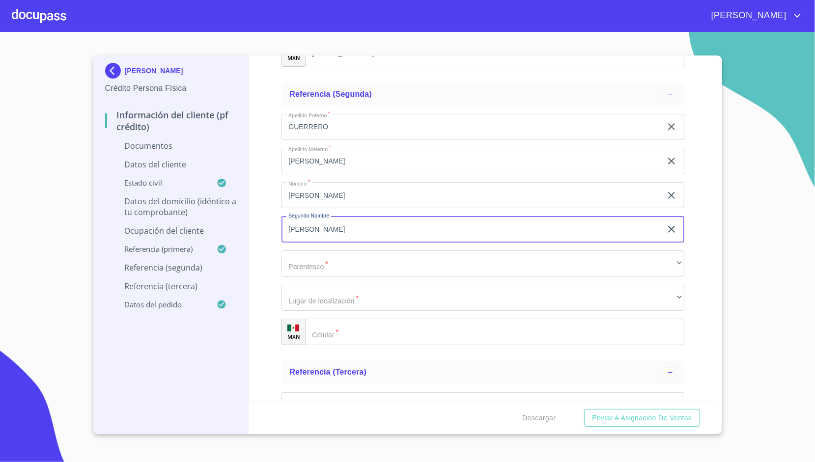
type input "[PERSON_NAME]"
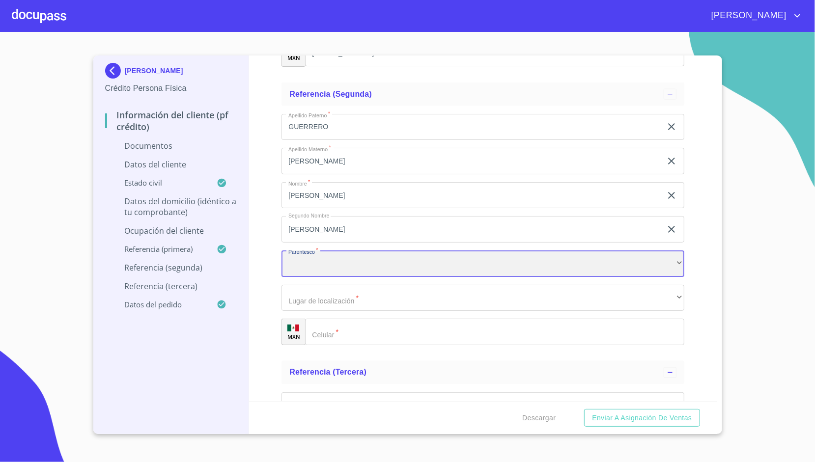
click at [323, 257] on div "​" at bounding box center [482, 264] width 403 height 27
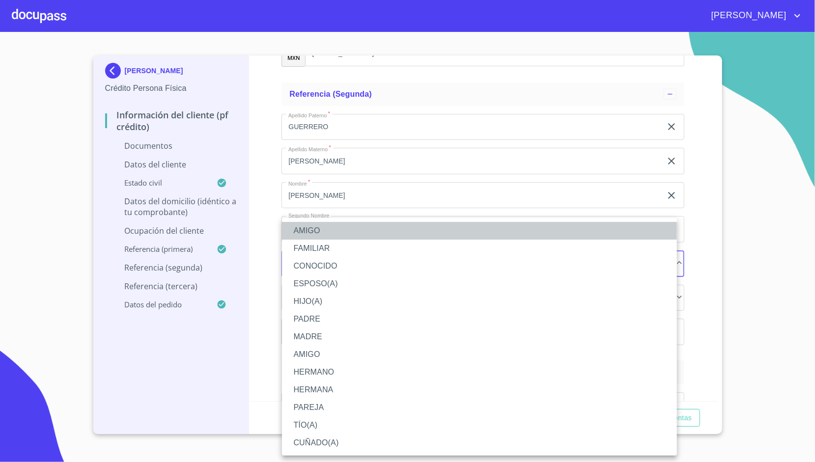
click at [336, 237] on li "AMIGO" at bounding box center [479, 231] width 395 height 18
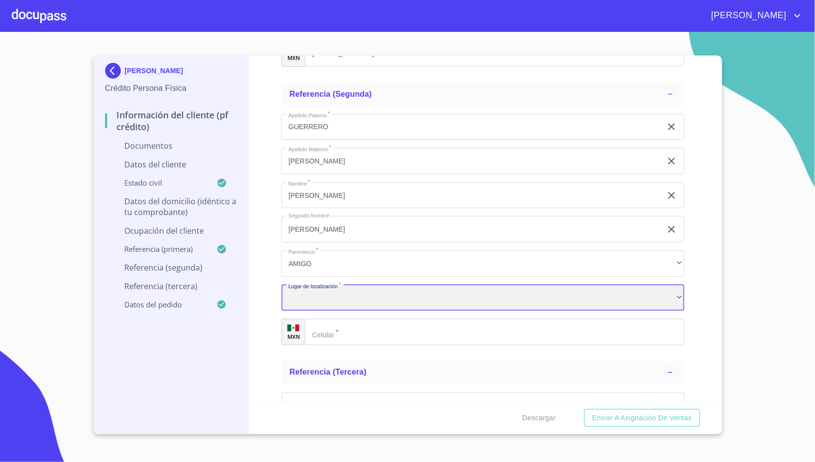
click at [308, 295] on div "​" at bounding box center [482, 298] width 403 height 27
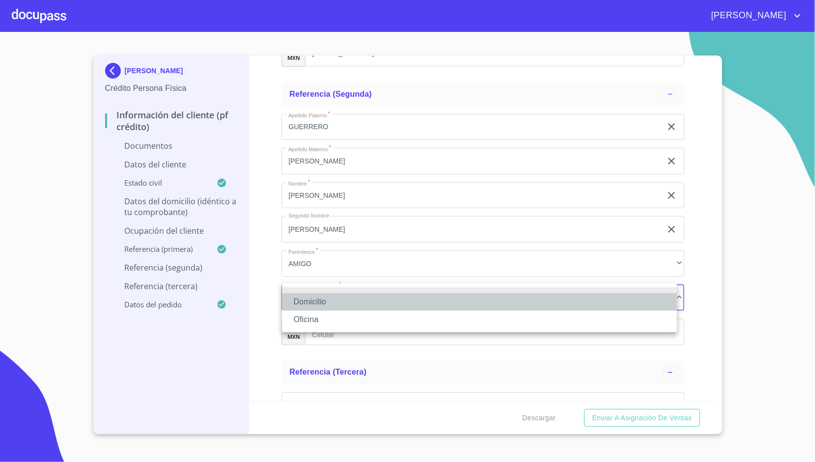
click at [319, 301] on li "Domicilio" at bounding box center [479, 302] width 395 height 18
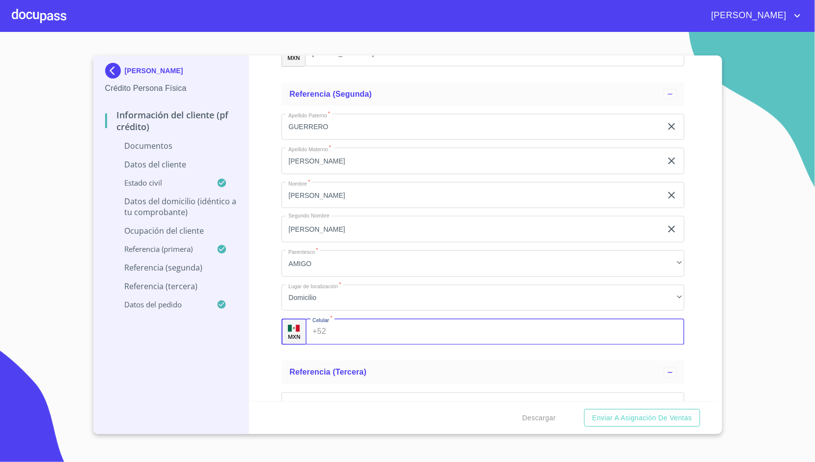
click at [321, 327] on div "+52 ​" at bounding box center [495, 332] width 379 height 27
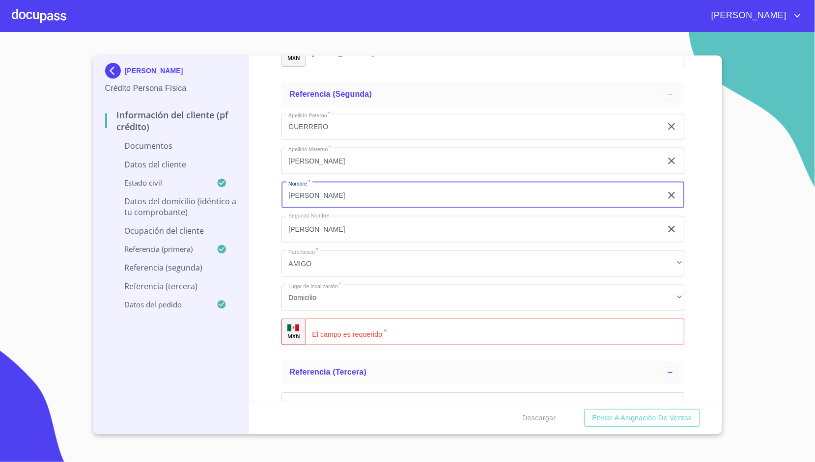
click at [343, 195] on input "[PERSON_NAME]" at bounding box center [471, 195] width 380 height 27
type input "[PERSON_NAME]"
click at [335, 323] on input "Documento de identificación.   *" at bounding box center [494, 332] width 379 height 27
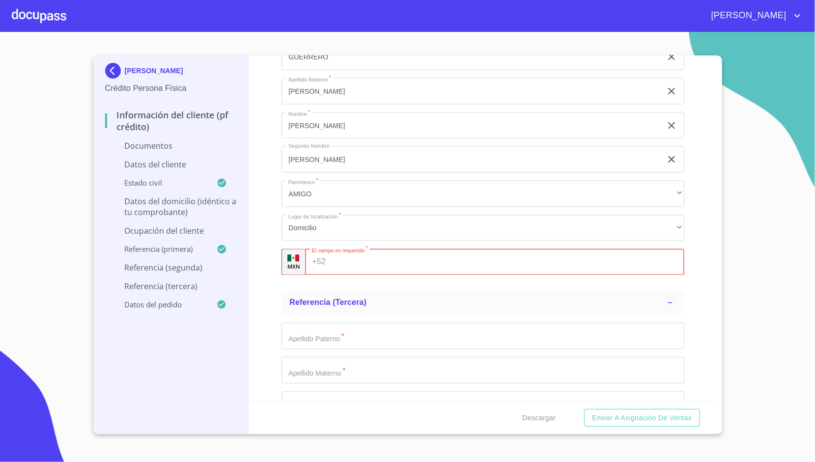
scroll to position [3498, 0]
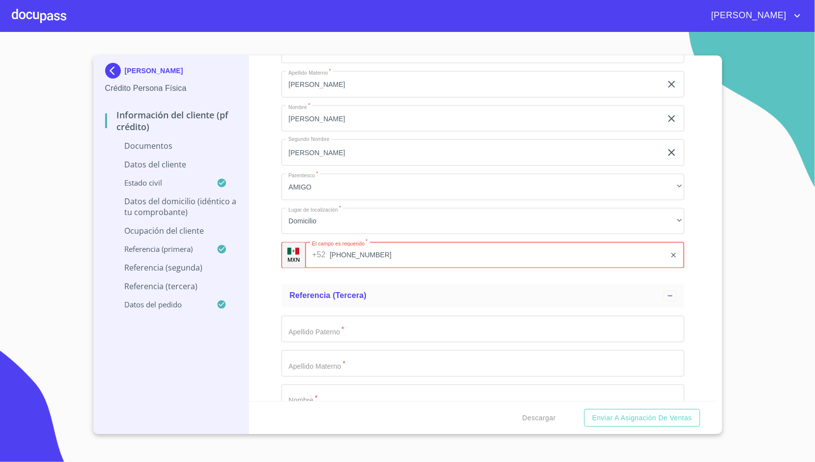
type input "[PHONE_NUMBER]"
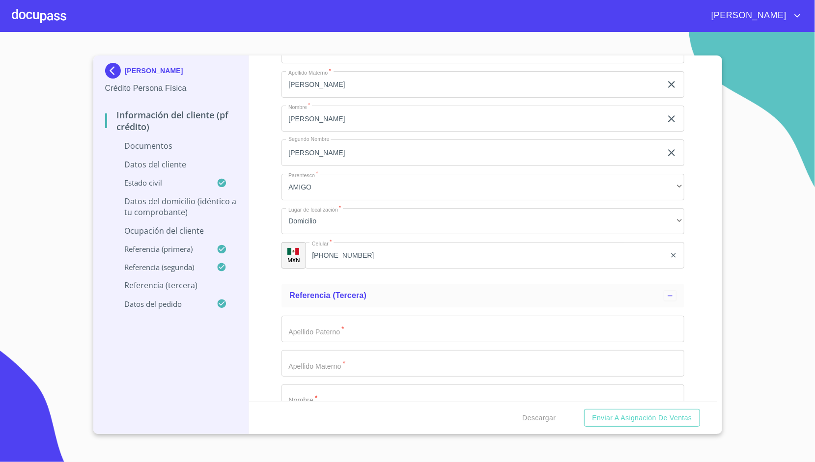
click at [251, 227] on div "Información del cliente (PF crédito) Documentos Documento de identificación.   …" at bounding box center [483, 229] width 468 height 346
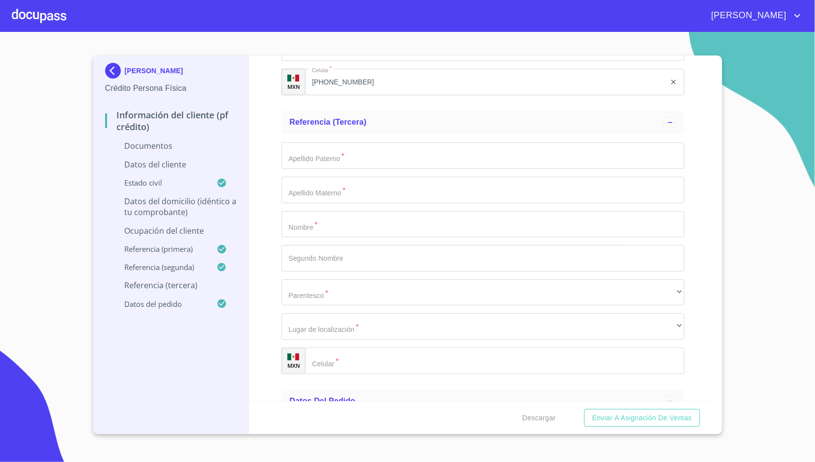
scroll to position [3672, 0]
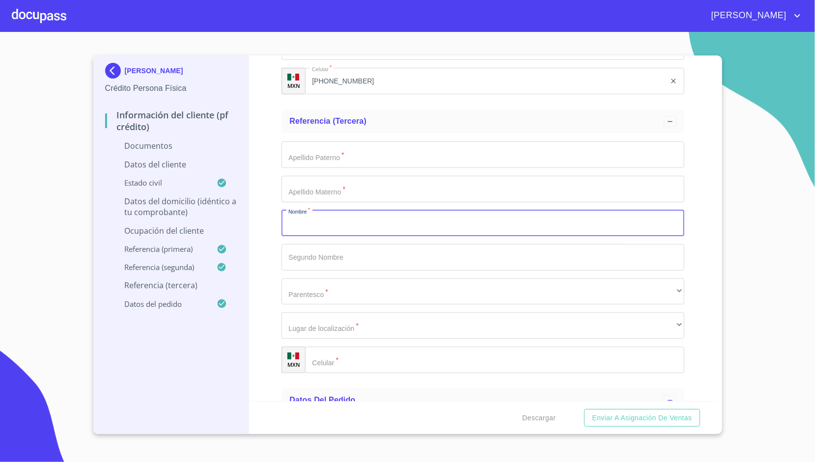
click at [321, 232] on input "Documento de identificación.   *" at bounding box center [482, 223] width 403 height 27
type input "H"
type input "[PERSON_NAME]"
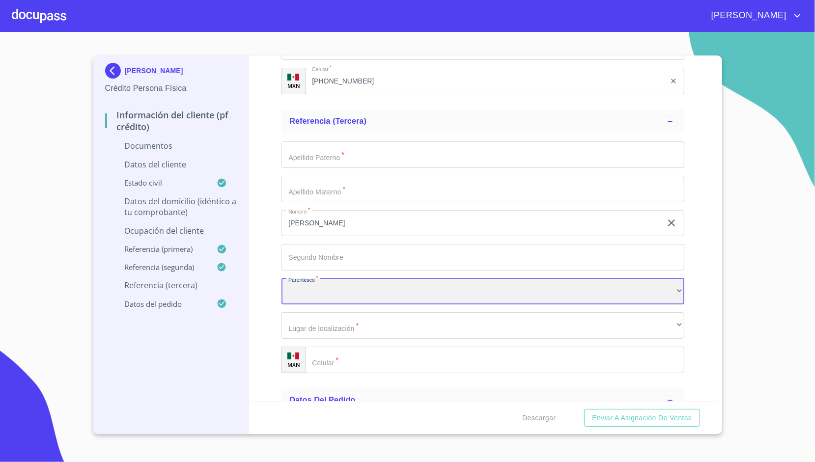
click at [324, 286] on div "​" at bounding box center [482, 291] width 403 height 27
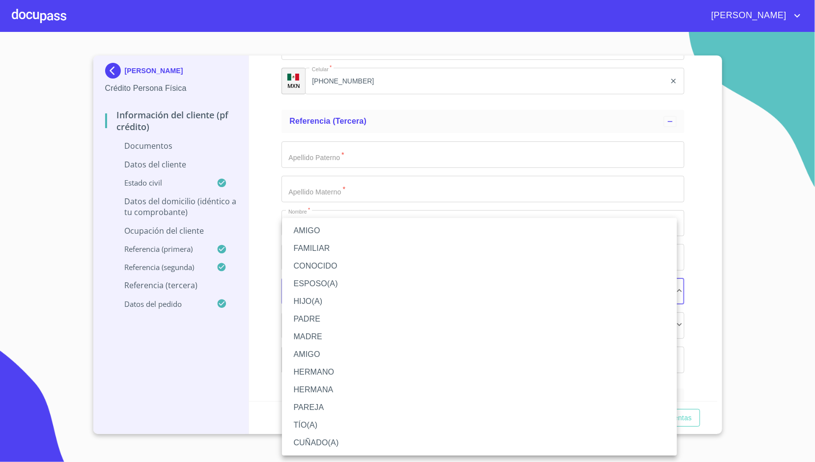
click at [321, 388] on li "HERMANA" at bounding box center [479, 390] width 395 height 18
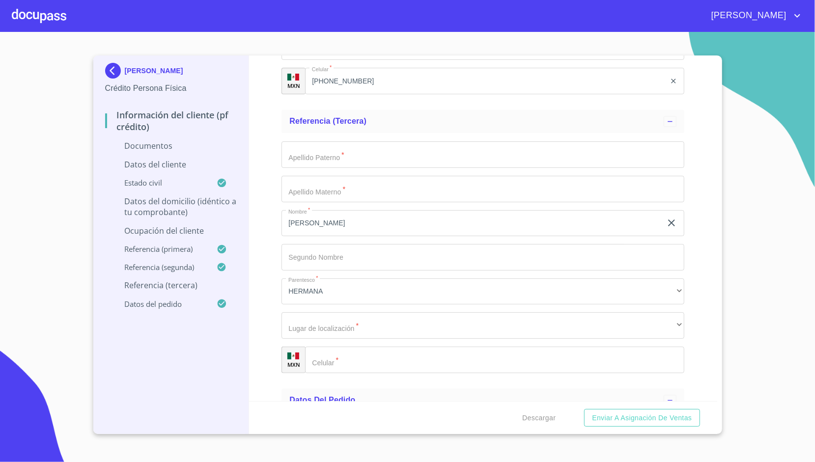
click at [279, 301] on div "Información del cliente (PF crédito) Documentos Documento de identificación.   …" at bounding box center [483, 229] width 468 height 346
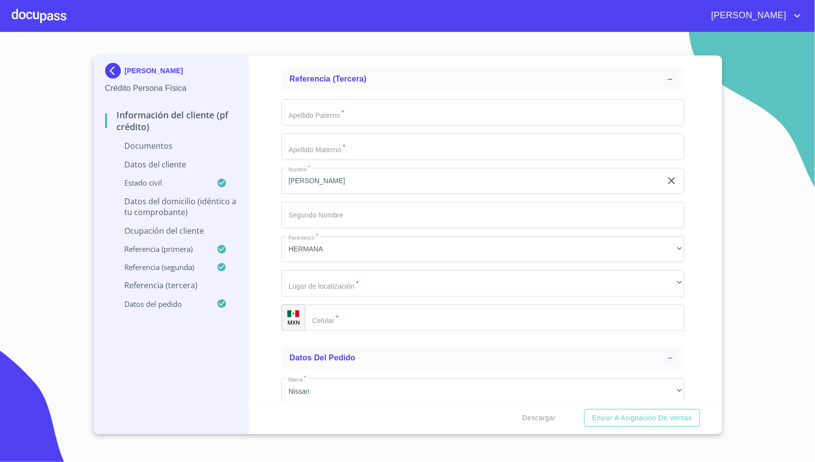
scroll to position [3718, 0]
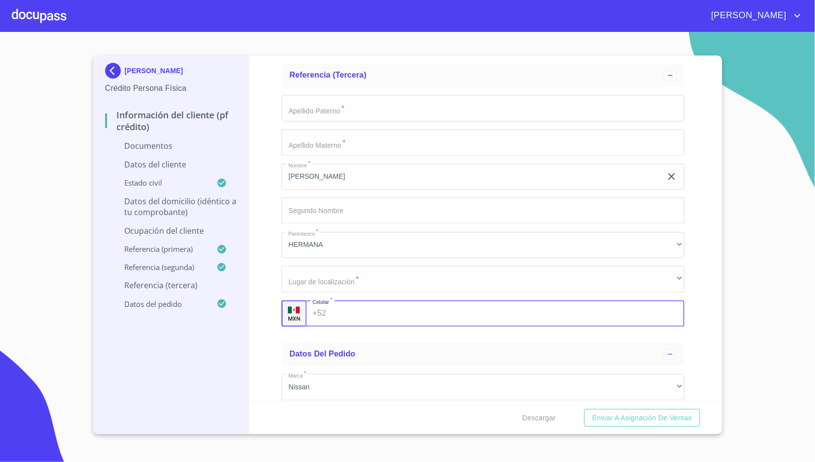
click at [333, 313] on input "Documento de identificación.   *" at bounding box center [507, 314] width 354 height 27
type input "[PHONE_NUMBER]"
click at [265, 258] on div "Información del cliente (PF crédito) Documentos Documento de identificación.   …" at bounding box center [483, 229] width 468 height 346
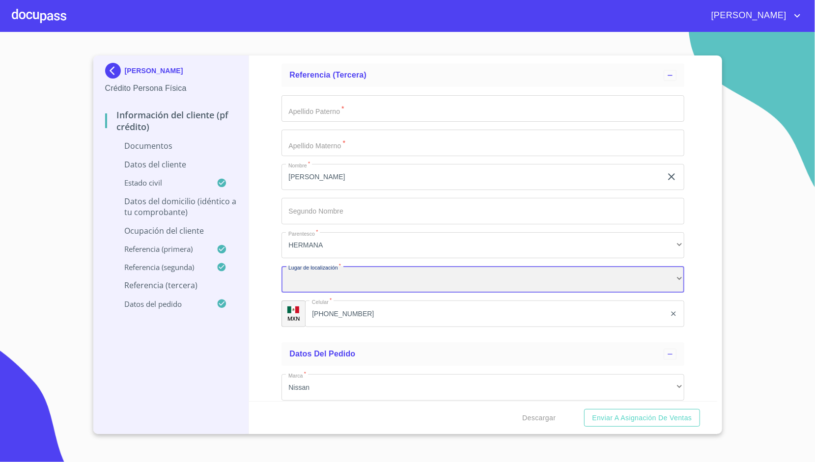
click at [309, 279] on div "​" at bounding box center [482, 279] width 403 height 27
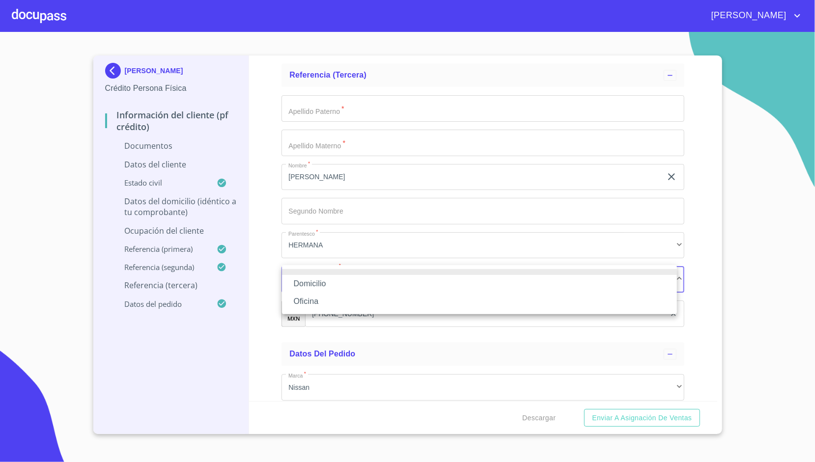
click at [309, 279] on li "Domicilio" at bounding box center [479, 284] width 395 height 18
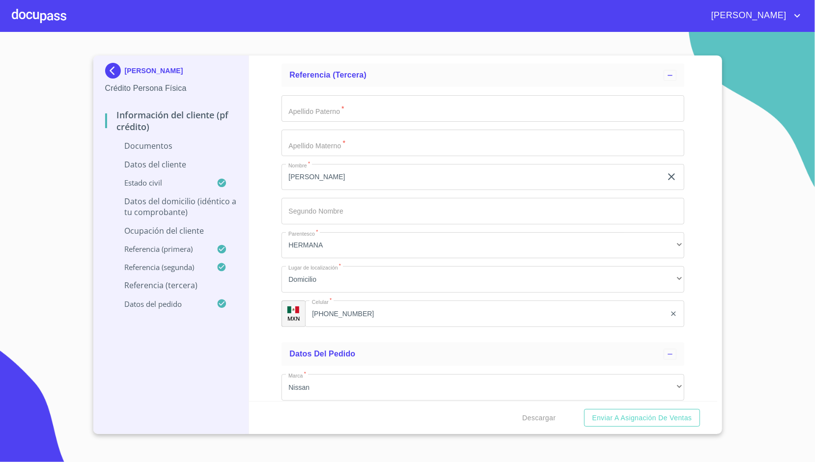
click at [268, 230] on div "Información del cliente (PF crédito) Documentos Documento de identificación.   …" at bounding box center [483, 229] width 468 height 346
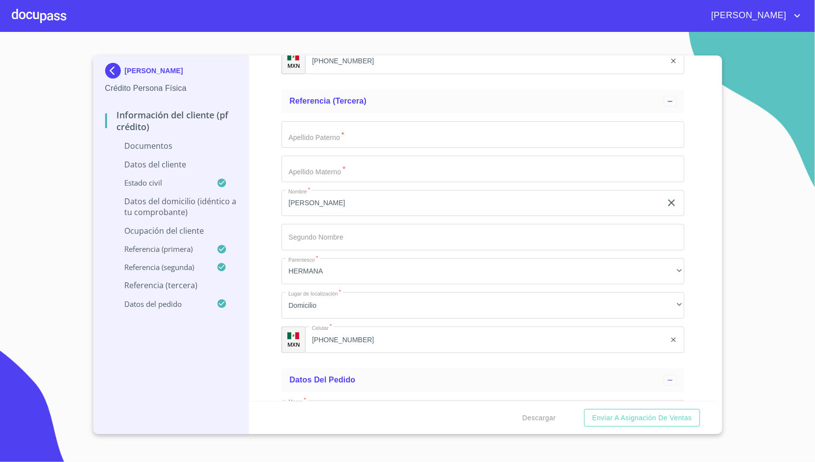
scroll to position [3690, 0]
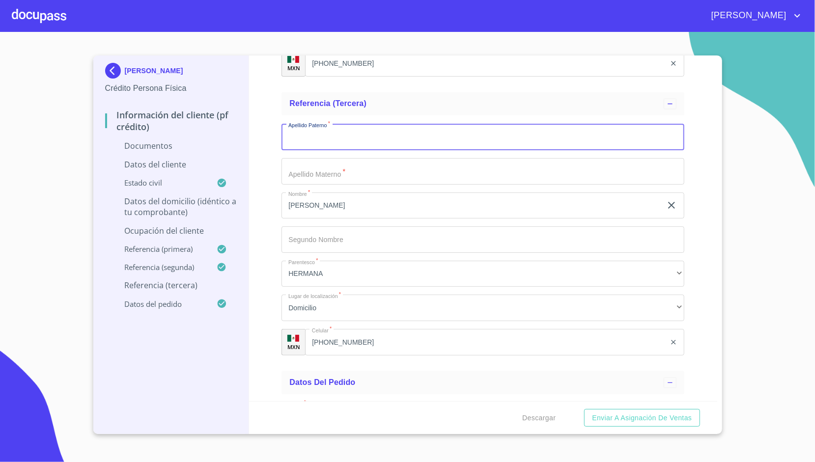
click at [324, 137] on input "Documento de identificación.   *" at bounding box center [482, 137] width 403 height 27
type input "[PERSON_NAME]"
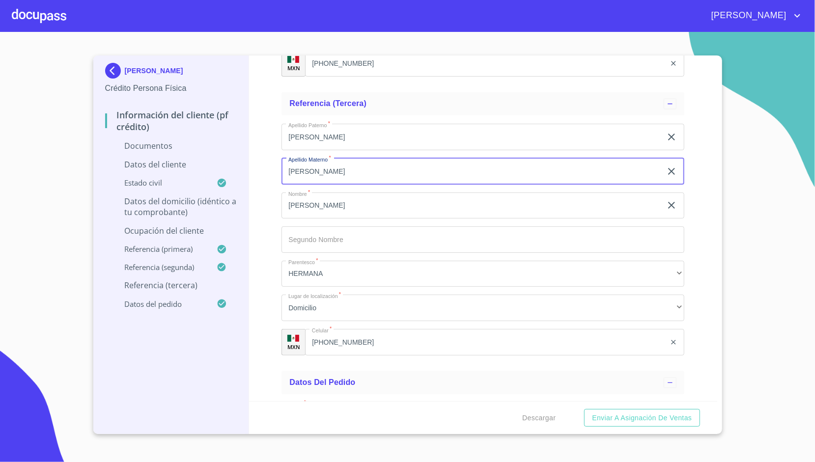
type input "[PERSON_NAME]"
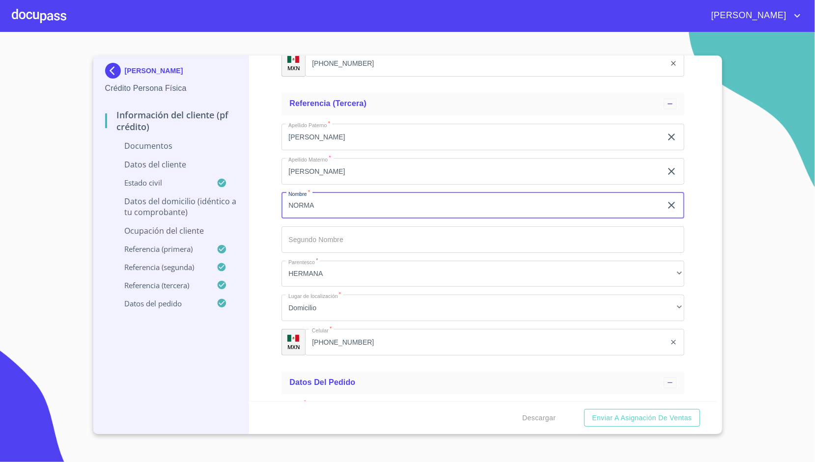
type input "NORMA"
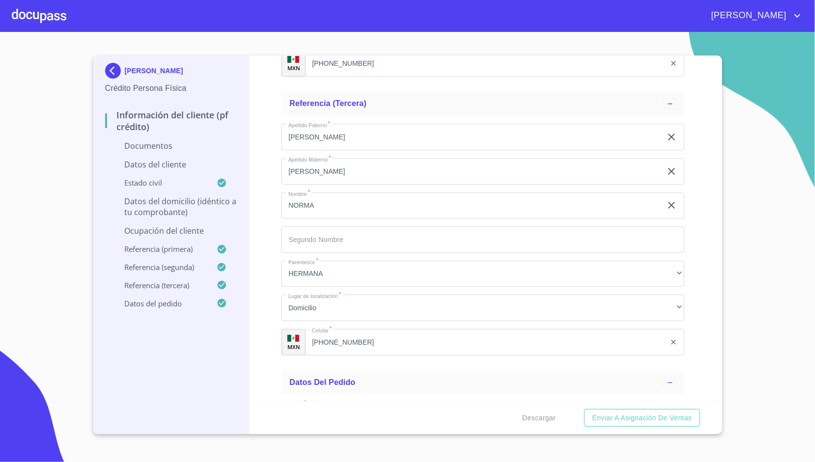
click at [271, 195] on div "Información del cliente (PF crédito) Documentos Documento de identificación.   …" at bounding box center [483, 229] width 468 height 346
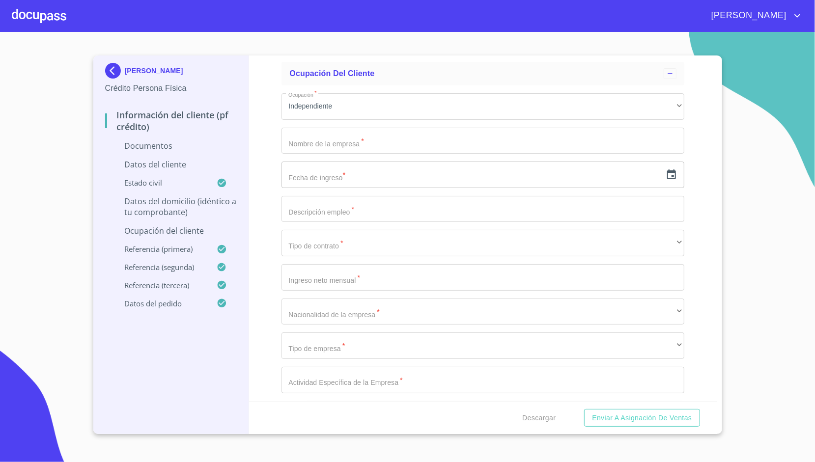
scroll to position [2405, 0]
click at [332, 129] on input "Documento de identificación.   *" at bounding box center [482, 141] width 403 height 27
type input "[PERSON_NAME]"
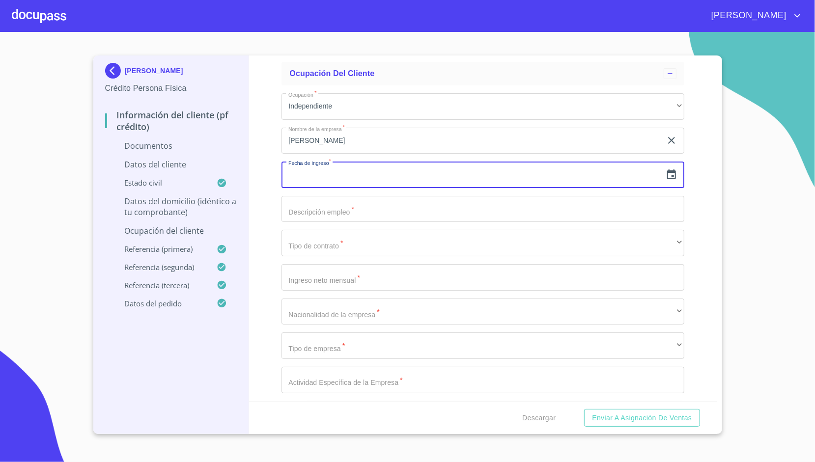
click at [303, 181] on input "text" at bounding box center [471, 175] width 380 height 27
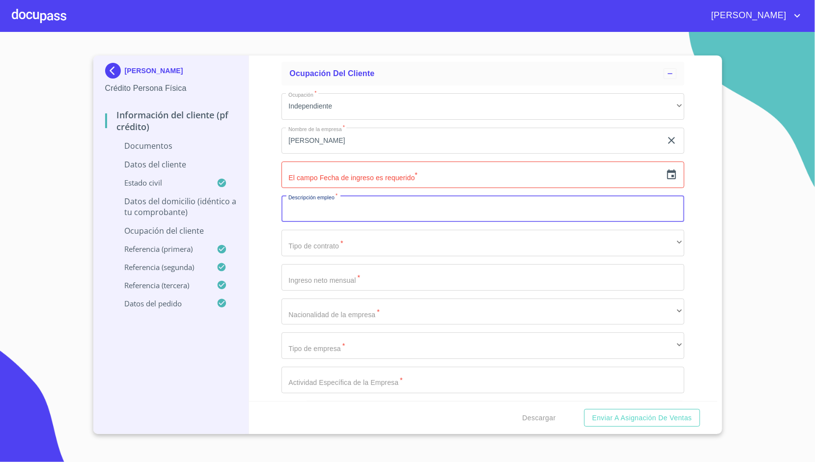
click at [310, 206] on input "Documento de identificación.   *" at bounding box center [482, 209] width 403 height 27
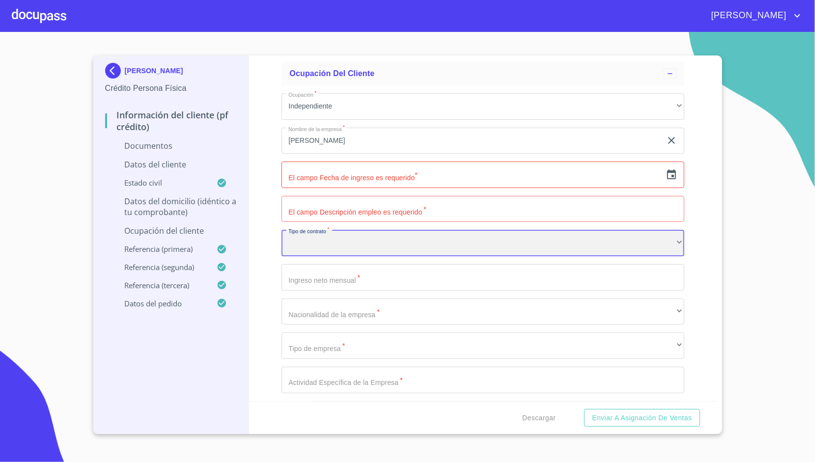
click at [320, 241] on div "​" at bounding box center [482, 243] width 403 height 27
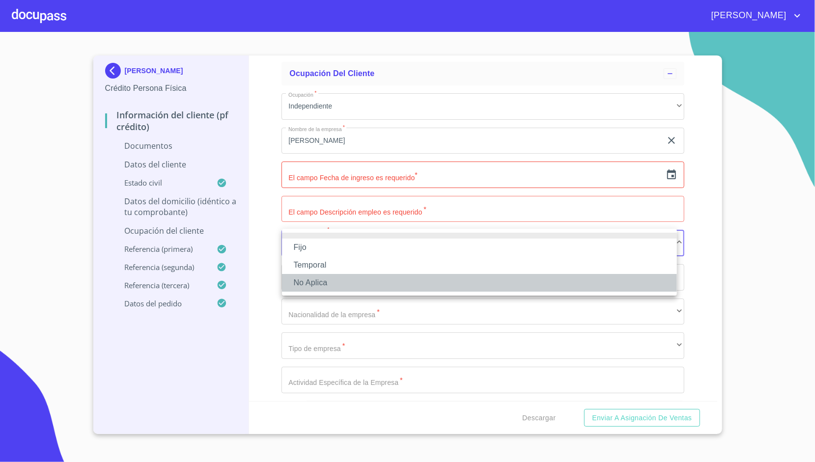
click at [314, 280] on li "No Aplica" at bounding box center [479, 283] width 395 height 18
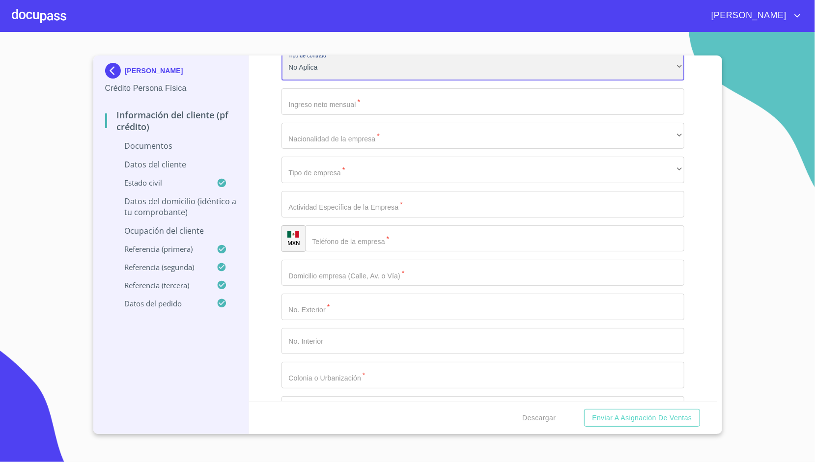
scroll to position [2582, 0]
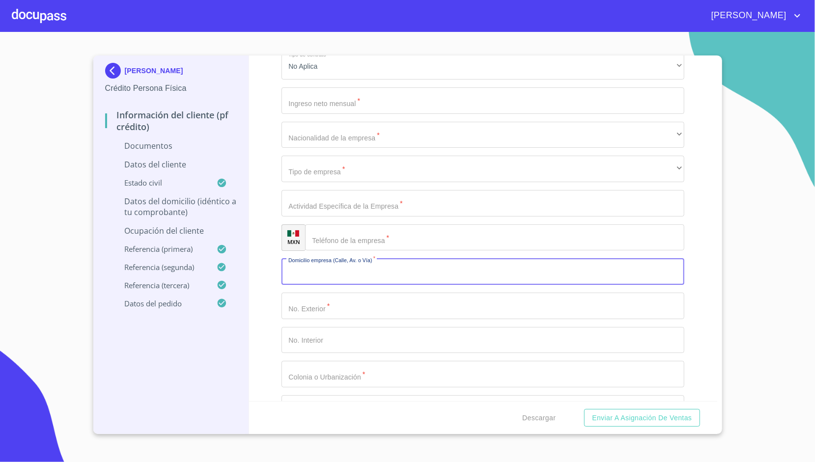
click at [326, 269] on input "Documento de identificación.   *" at bounding box center [482, 272] width 403 height 27
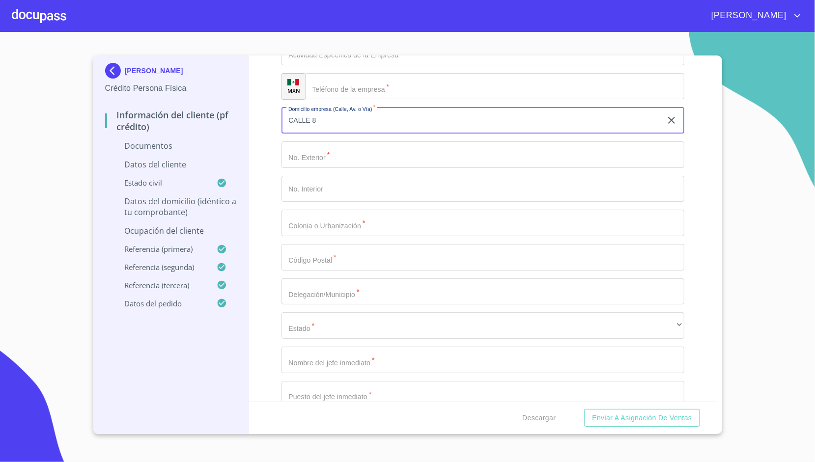
scroll to position [2733, 0]
type input "CALLE 8 Y MARIPOSA"
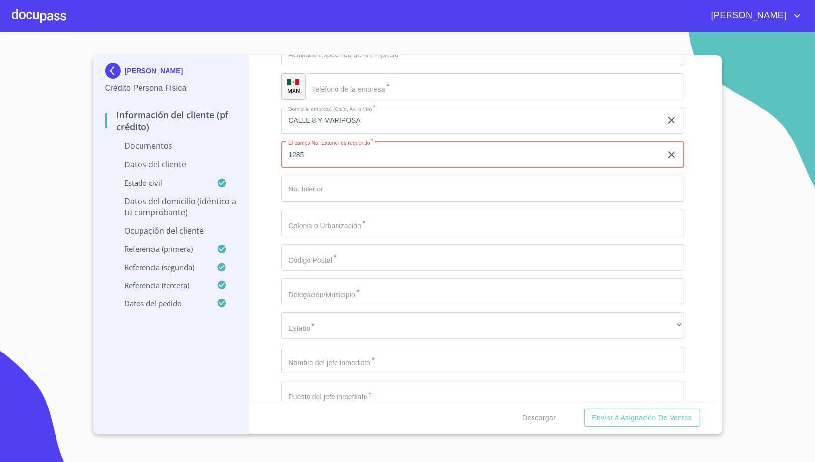
type input "1285"
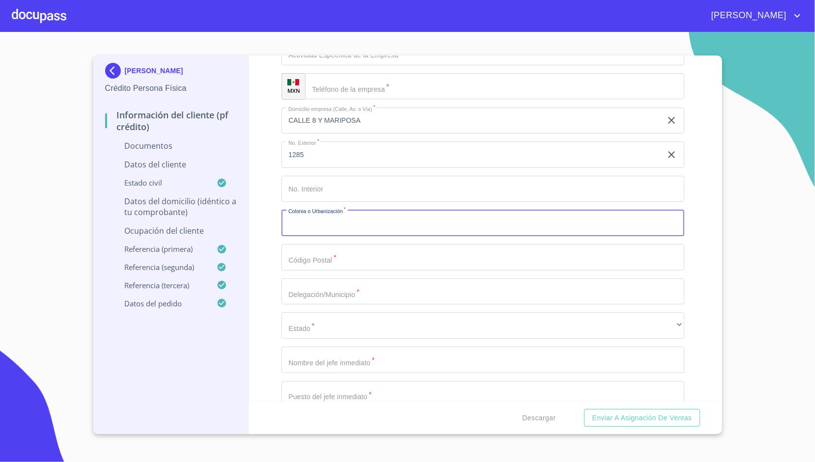
click at [312, 222] on input "Documento de identificación.   *" at bounding box center [482, 223] width 403 height 27
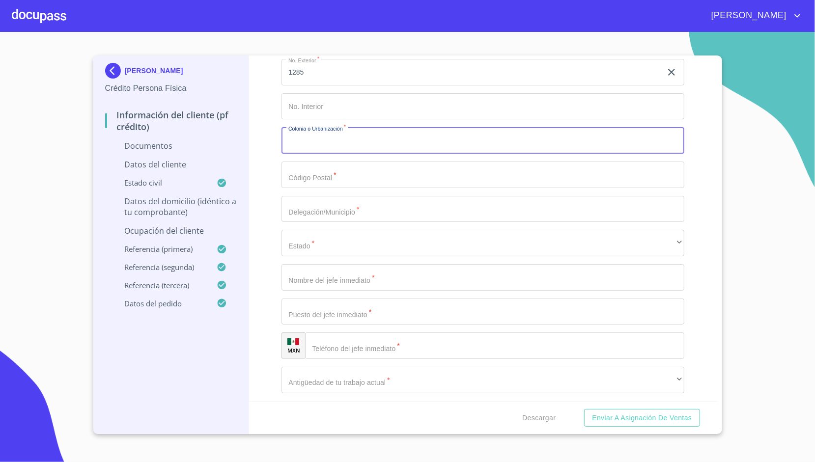
scroll to position [2815, 0]
type input "[PERSON_NAME]"
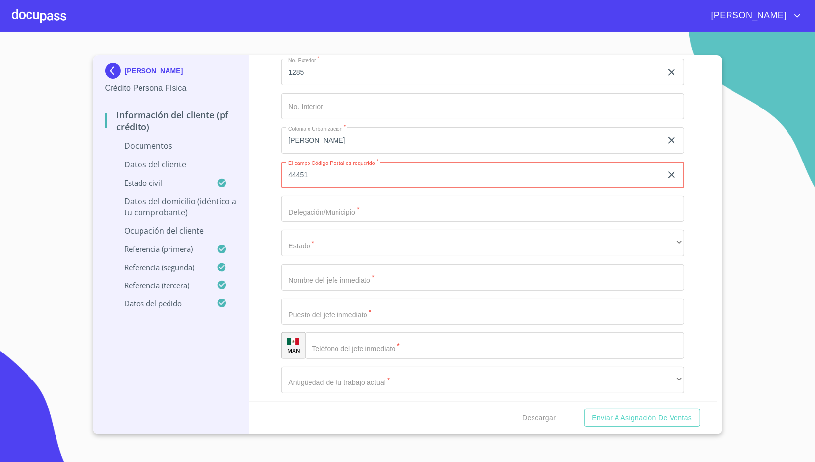
type input "44451"
click at [264, 123] on div "Información del cliente (PF crédito) Documentos Documento de identificación.   …" at bounding box center [483, 229] width 468 height 346
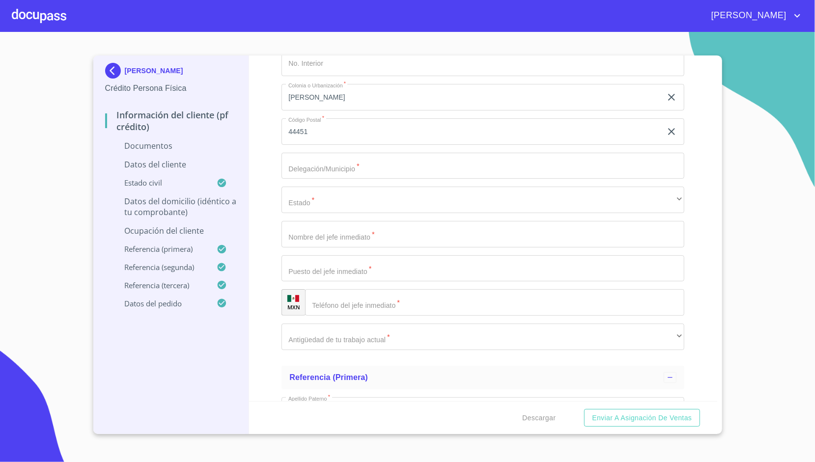
scroll to position [2859, 0]
click at [298, 167] on input "Documento de identificación.   *" at bounding box center [482, 166] width 403 height 27
type input "ZAPOPAN"
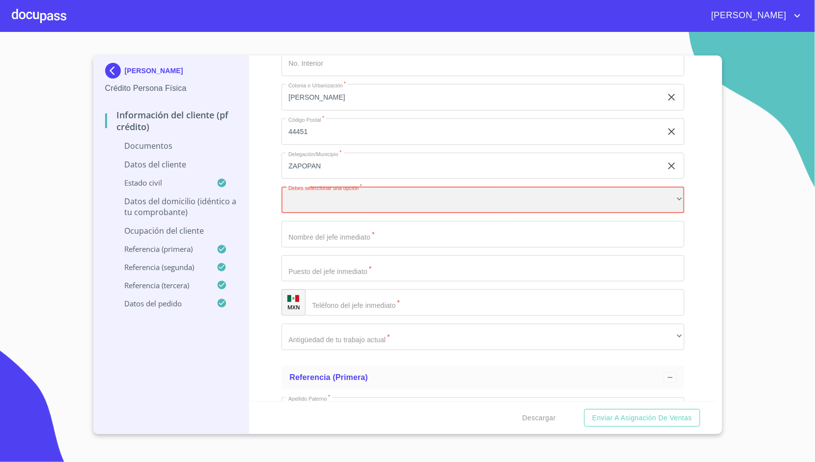
click at [341, 198] on div "​" at bounding box center [482, 200] width 403 height 27
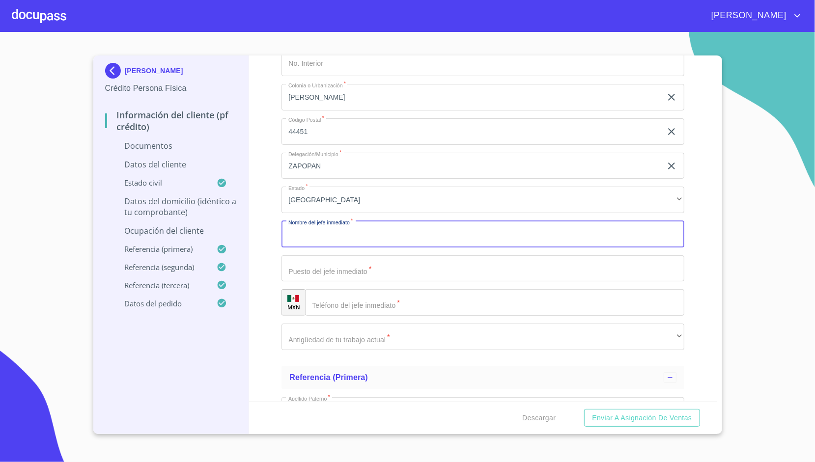
click at [316, 242] on input "Documento de identificación.   *" at bounding box center [482, 234] width 403 height 27
type input "[PERSON_NAME]"
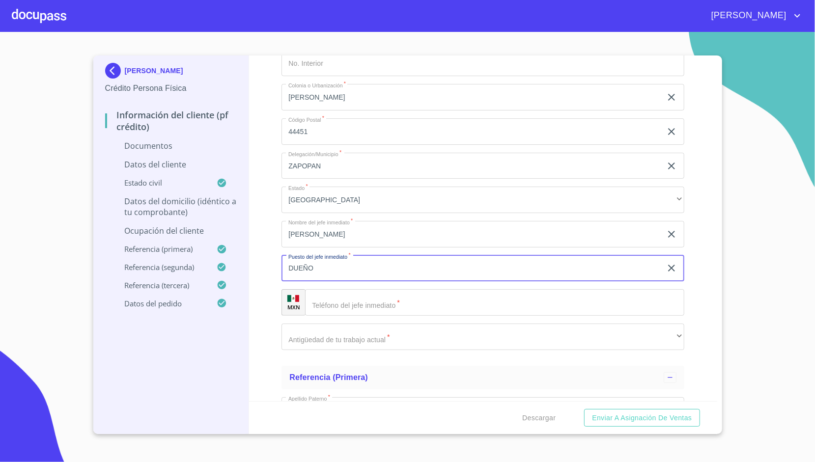
type input "DUEÑO"
click at [327, 303] on div "​" at bounding box center [494, 302] width 379 height 27
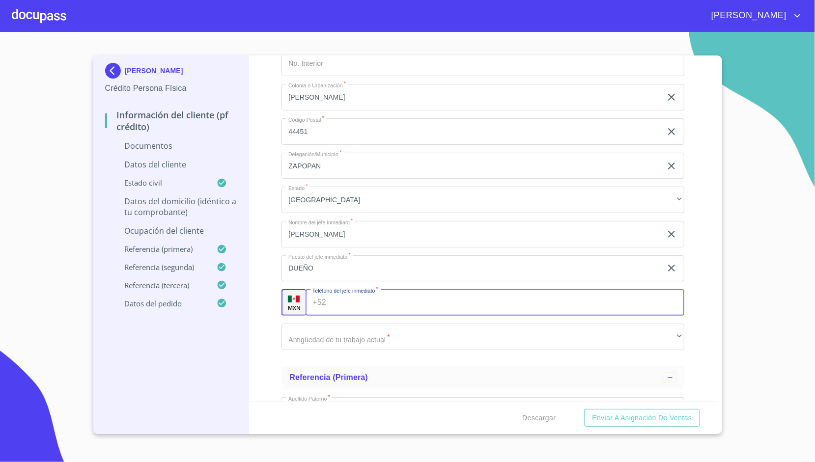
paste input "(SE)EL85060"
type input "SE"
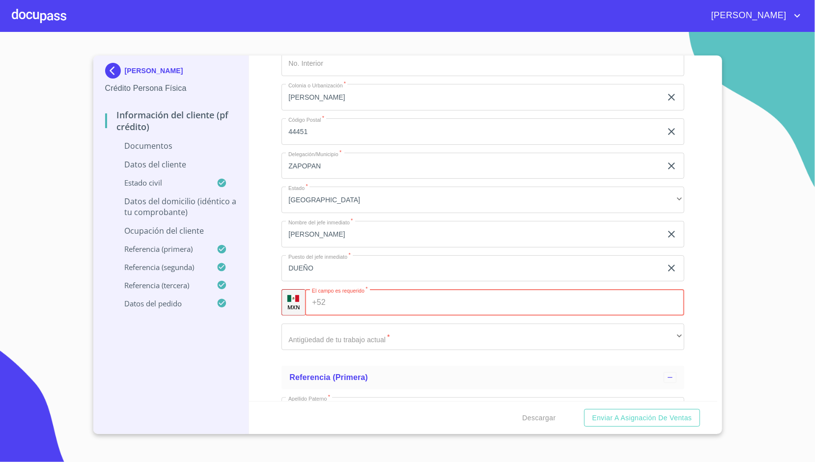
paste input "[PHONE_NUMBER]"
type input "[PHONE_NUMBER]"
click at [257, 261] on div "Información del cliente (PF crédito) Documentos Documento de identificación.   …" at bounding box center [483, 229] width 468 height 346
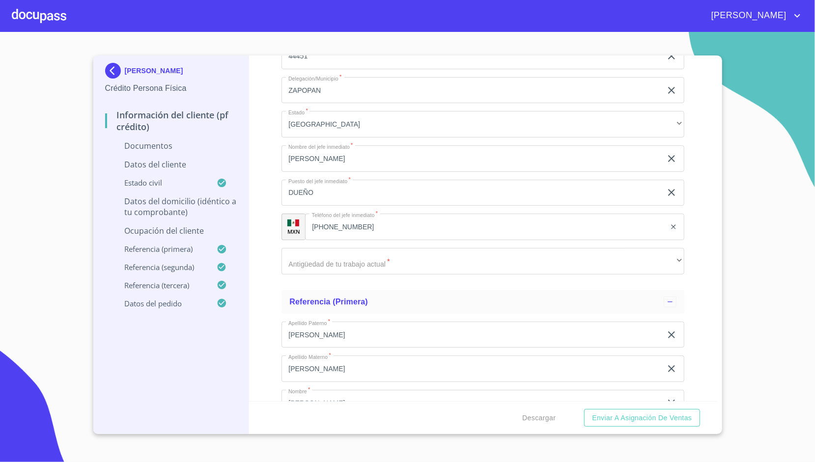
scroll to position [2946, 0]
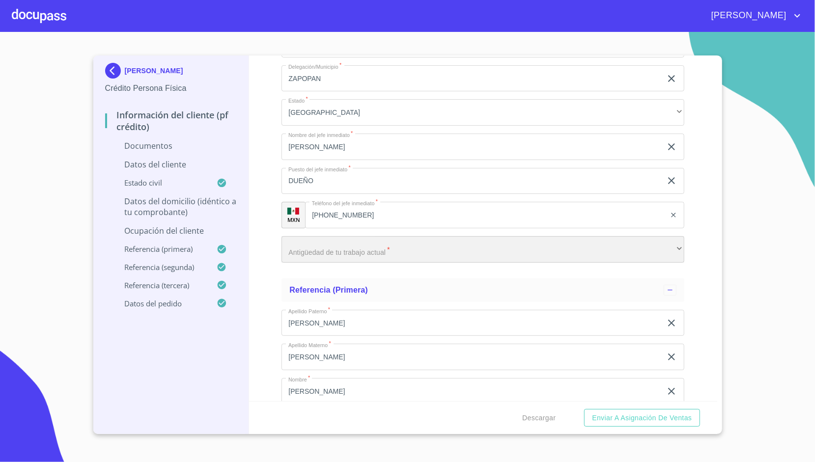
click at [318, 245] on div "​" at bounding box center [482, 249] width 403 height 27
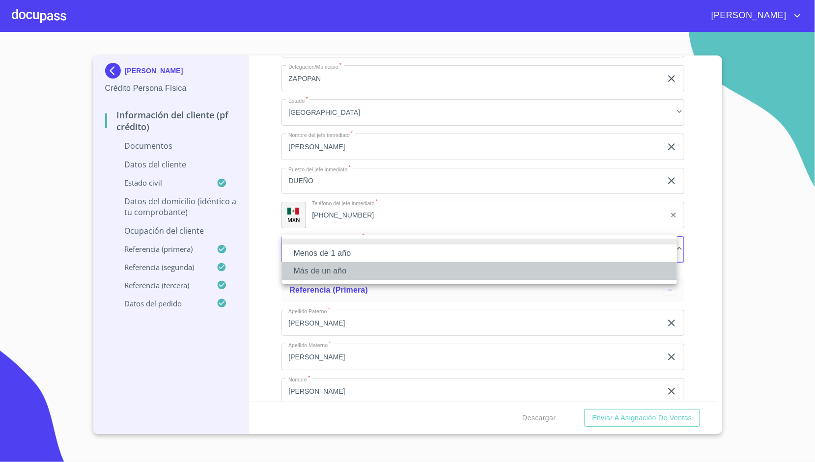
click at [322, 271] on li "Más de un año" at bounding box center [479, 271] width 395 height 18
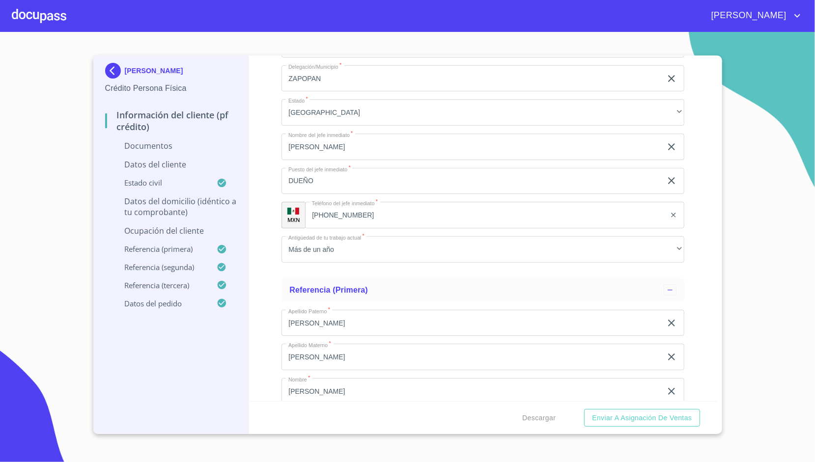
click at [275, 217] on div "Información del cliente (PF crédito) Documentos Documento de identificación.   …" at bounding box center [483, 229] width 468 height 346
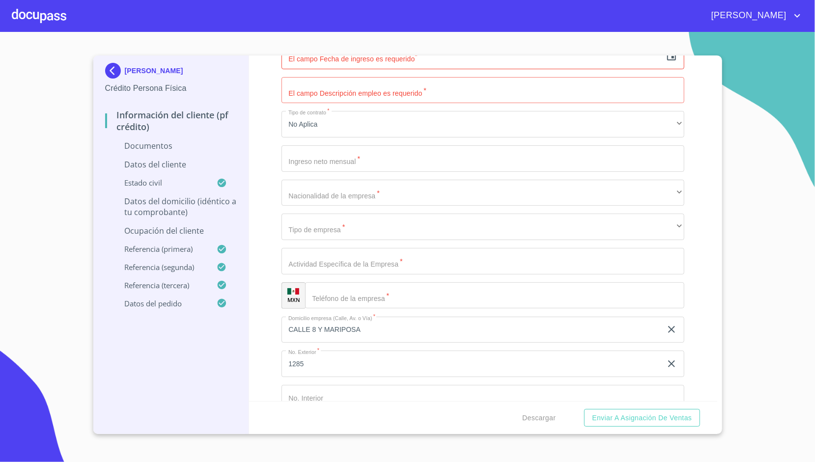
scroll to position [2523, 0]
click at [346, 300] on input "Documento de identificación.   *" at bounding box center [507, 296] width 354 height 27
paste input "[PHONE_NUMBER]"
type input "[PHONE_NUMBER]"
click at [312, 262] on input "Documento de identificación.   *" at bounding box center [482, 262] width 403 height 27
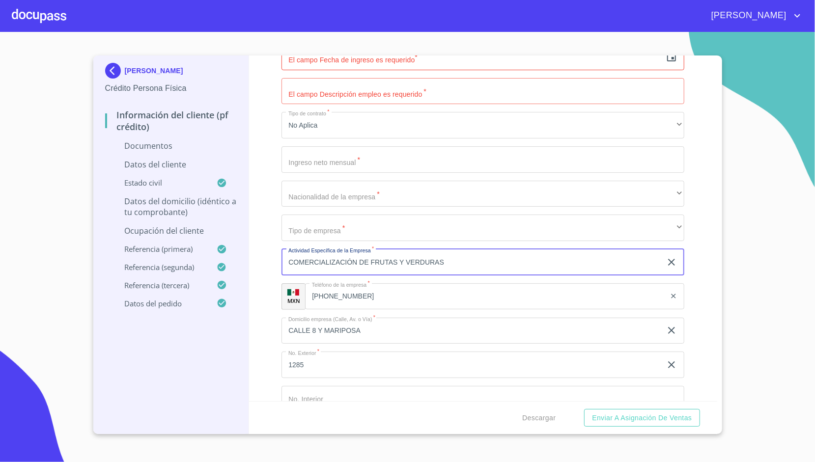
type input "COMERCIALIZACIÓN DE FRUTAS Y VERDURAS"
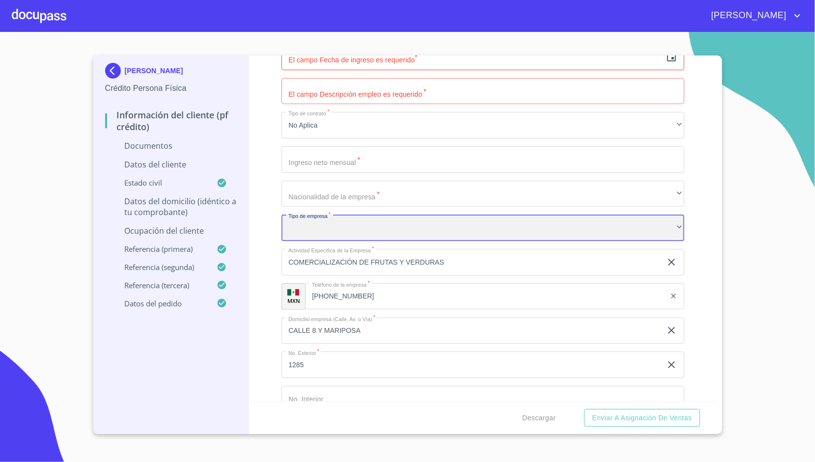
click at [327, 220] on div "​" at bounding box center [482, 228] width 403 height 27
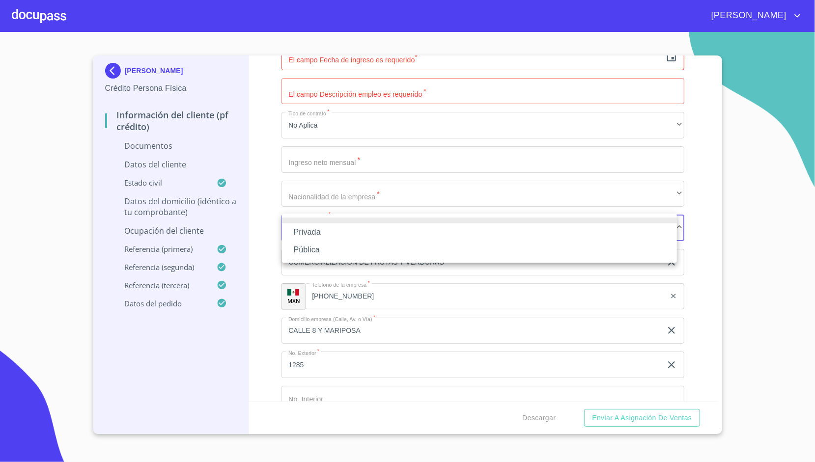
click at [310, 234] on li "Privada" at bounding box center [479, 232] width 395 height 18
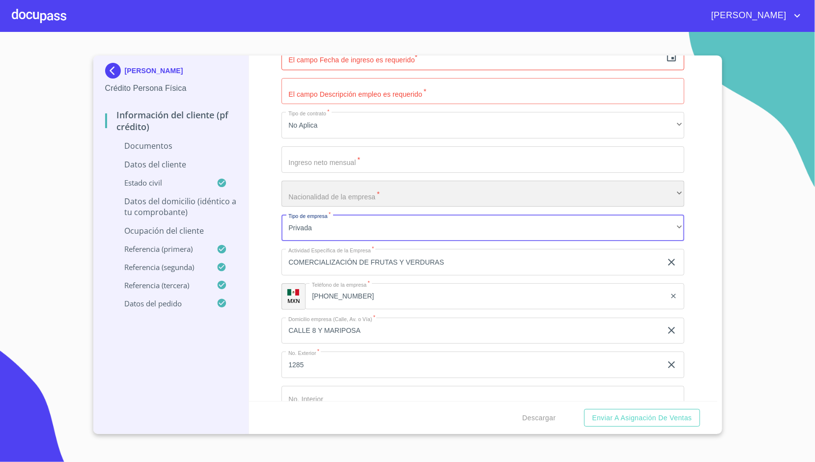
click at [312, 200] on div "​" at bounding box center [482, 194] width 403 height 27
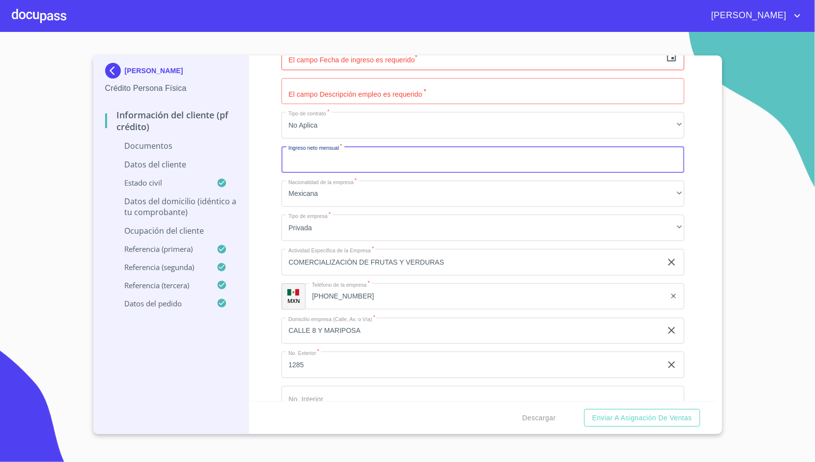
click at [323, 151] on input "Documento de identificación.   *" at bounding box center [482, 159] width 403 height 27
type input "60000"
click at [261, 116] on div "Información del cliente (PF crédito) Documentos Documento de identificación.   …" at bounding box center [483, 229] width 468 height 346
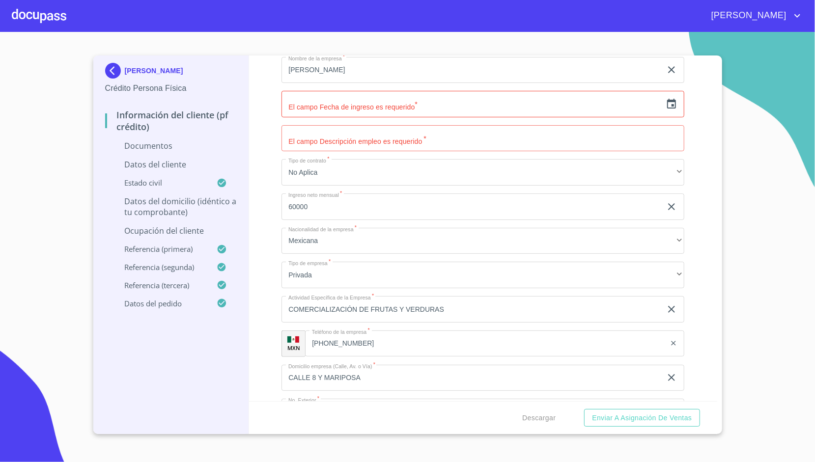
scroll to position [2475, 0]
click at [306, 113] on input "text" at bounding box center [471, 105] width 380 height 27
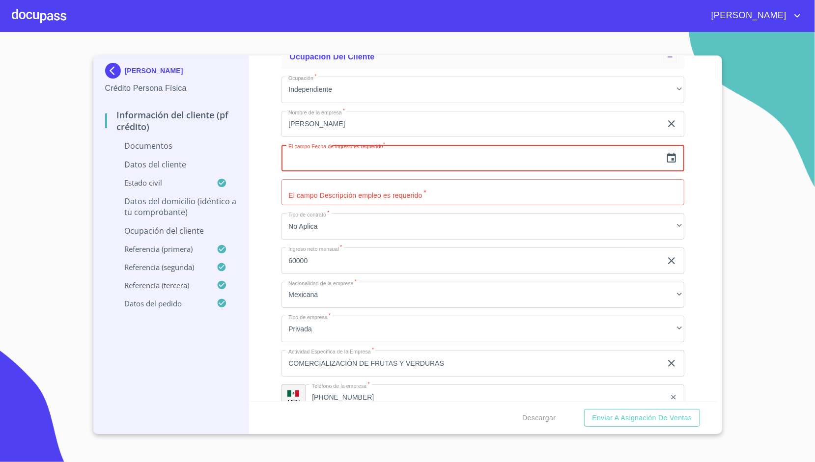
click at [339, 145] on input "text" at bounding box center [471, 158] width 380 height 27
click at [666, 157] on icon "button" at bounding box center [672, 158] width 12 height 12
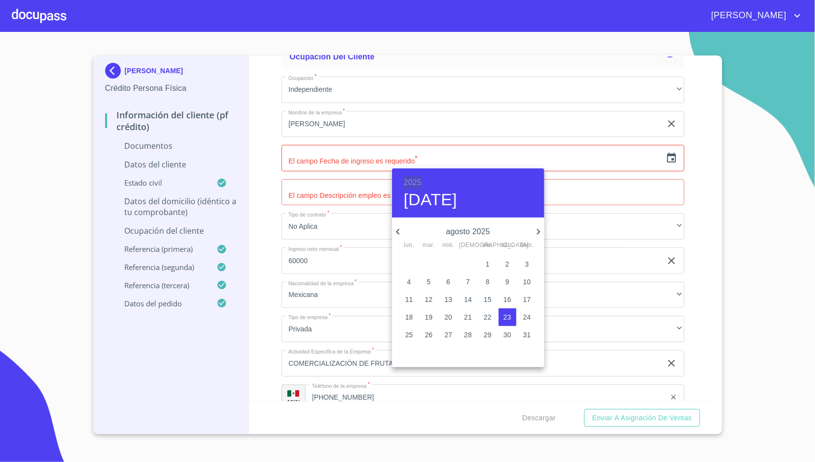
click at [416, 186] on h6 "2025" at bounding box center [413, 183] width 18 height 14
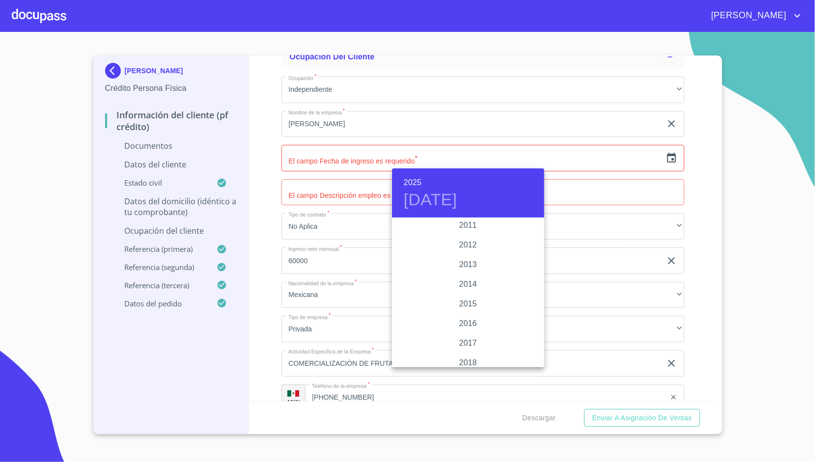
scroll to position [1713, 0]
click at [466, 246] on div "2013" at bounding box center [468, 245] width 152 height 20
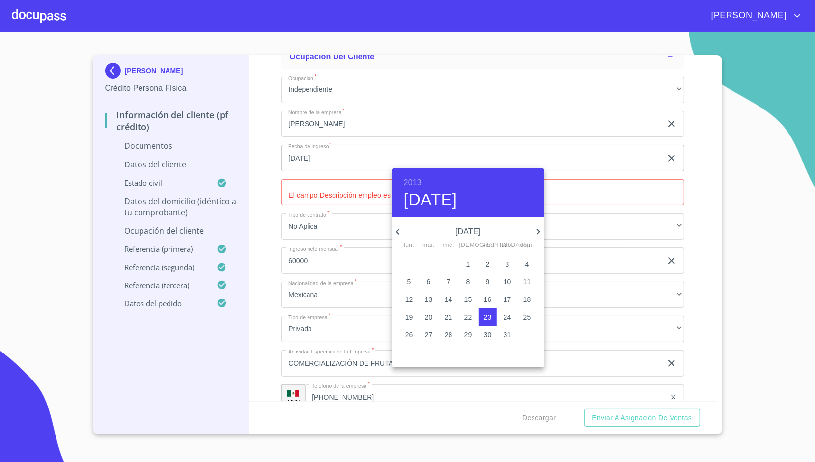
click at [537, 227] on icon "button" at bounding box center [538, 232] width 12 height 12
click at [528, 302] on p "15" at bounding box center [527, 300] width 8 height 10
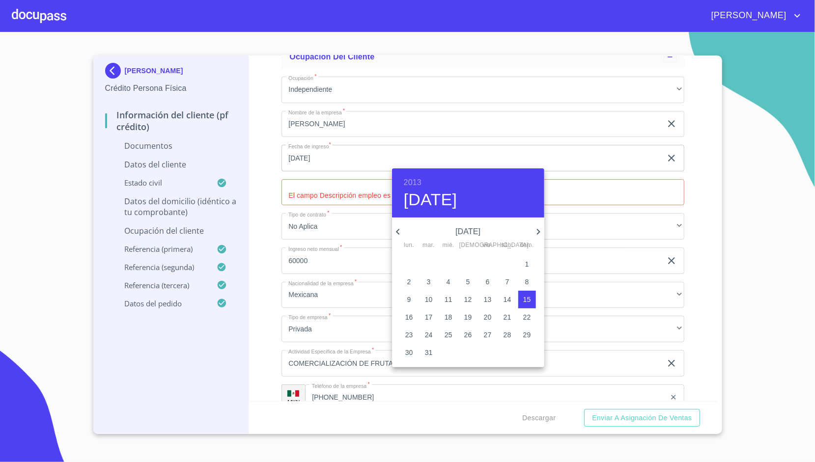
click at [276, 178] on div at bounding box center [407, 231] width 815 height 462
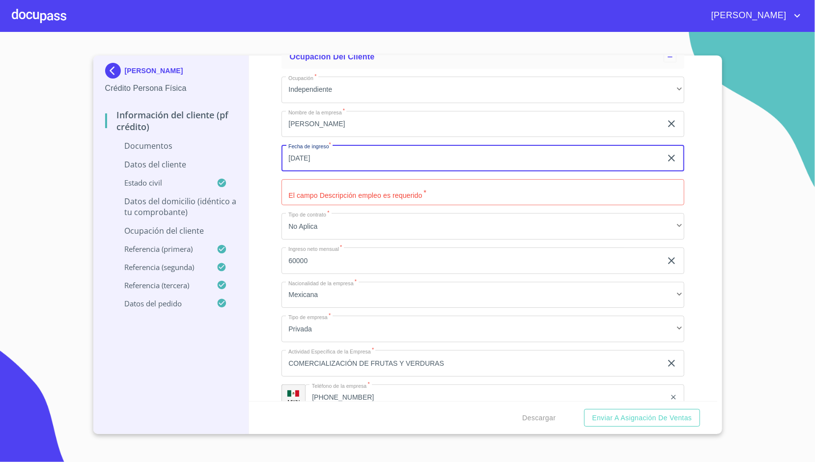
click at [333, 145] on input "[DATE]" at bounding box center [473, 158] width 384 height 27
click at [375, 154] on input "[DATE]" at bounding box center [473, 158] width 384 height 27
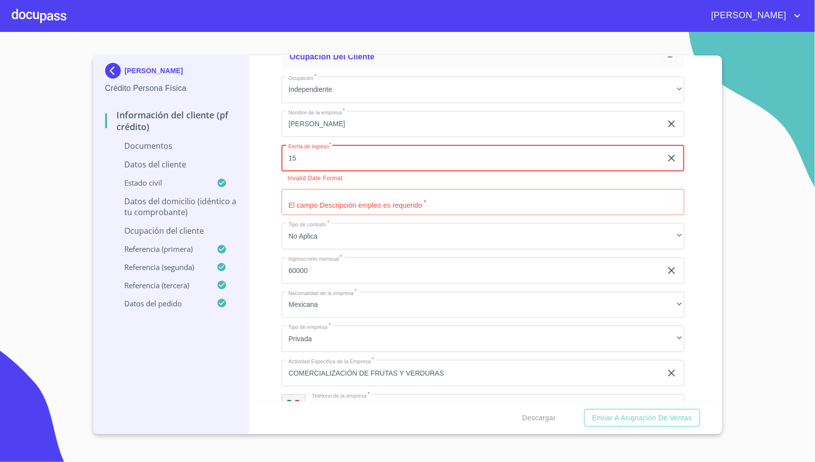
type input "1_"
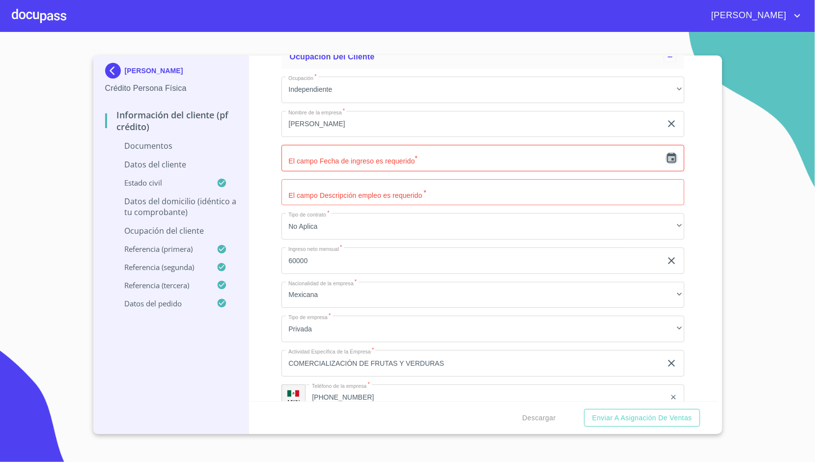
click at [667, 153] on icon "button" at bounding box center [671, 158] width 9 height 10
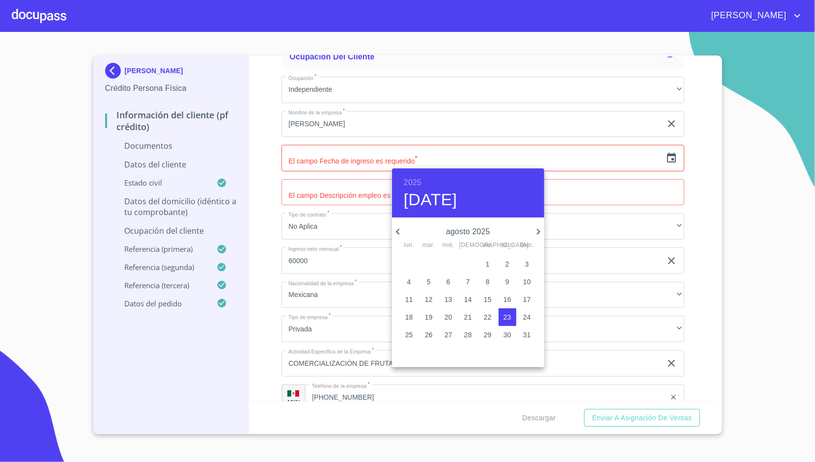
click at [423, 182] on div "2025 [DATE]" at bounding box center [468, 192] width 152 height 49
click at [416, 181] on h6 "2025" at bounding box center [413, 183] width 18 height 14
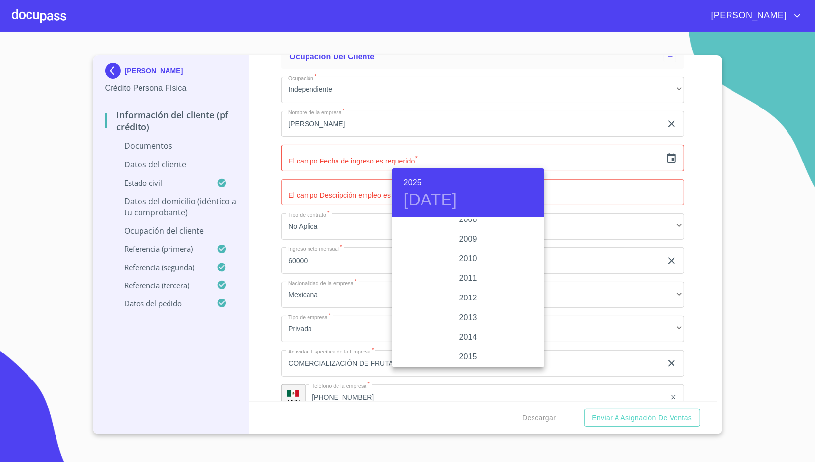
scroll to position [1640, 0]
click at [470, 306] on div "2012" at bounding box center [468, 299] width 152 height 20
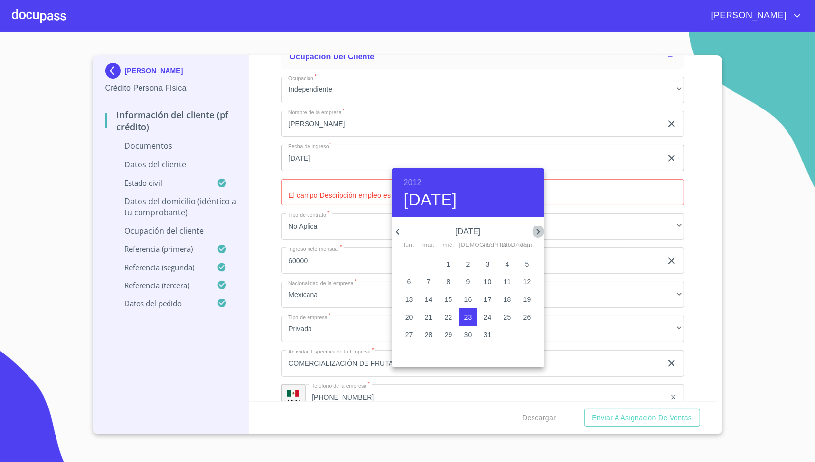
click at [534, 234] on icon "button" at bounding box center [538, 232] width 12 height 12
click at [512, 303] on span "15" at bounding box center [508, 300] width 18 height 10
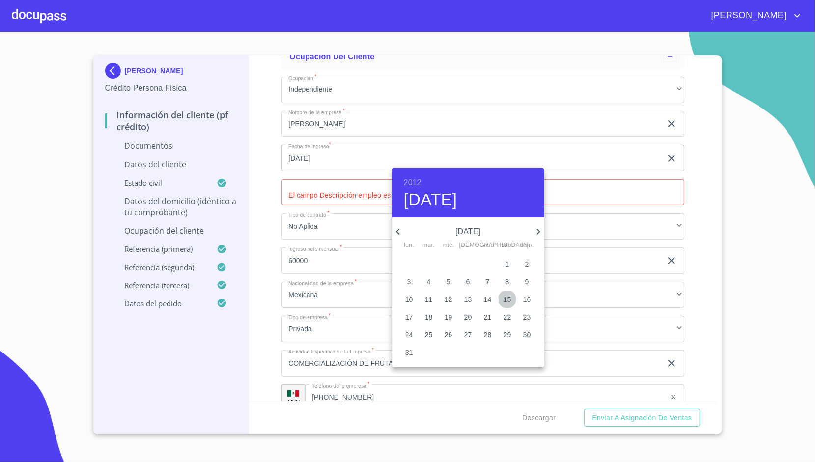
type input "[DATE]"
click at [272, 182] on div at bounding box center [407, 231] width 815 height 462
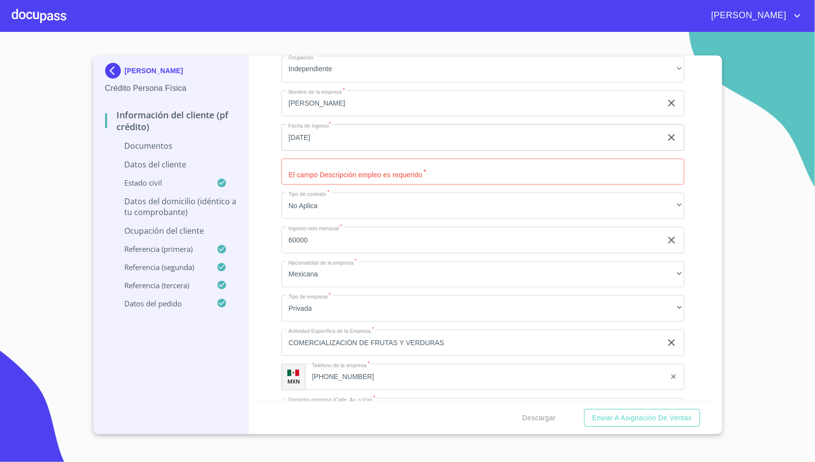
scroll to position [2443, 0]
click at [310, 172] on input "Documento de identificación.   *" at bounding box center [482, 171] width 403 height 27
type input "COMERCIALIZACIÓN DE FRUTAS Y VERDURAS"
click at [278, 173] on div "Información del cliente (PF crédito) Documentos Documento de identificación.   …" at bounding box center [483, 229] width 468 height 346
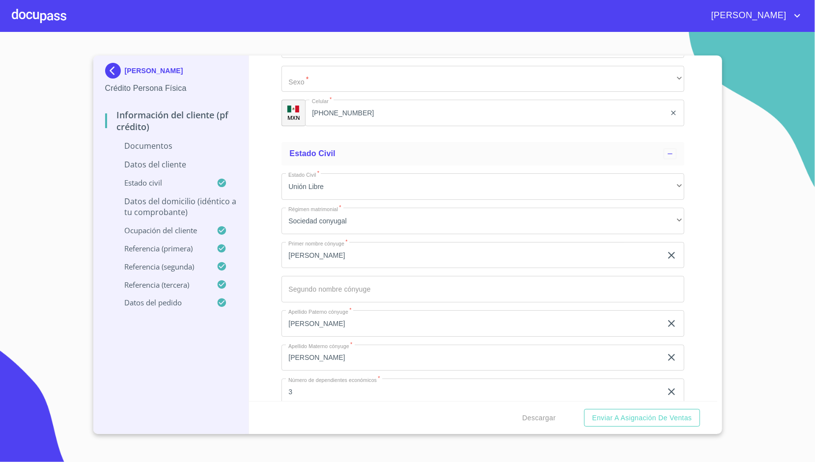
scroll to position [1562, 0]
click at [32, 15] on div at bounding box center [39, 15] width 55 height 31
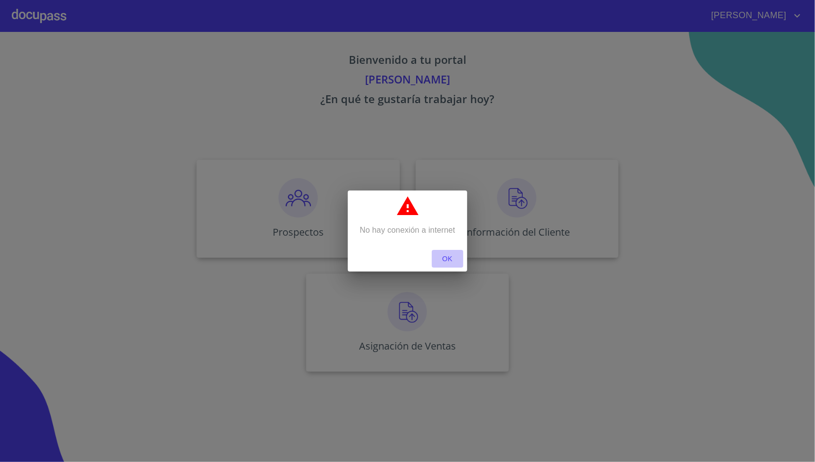
click at [450, 253] on span "OK" at bounding box center [448, 259] width 24 height 12
